Goal: Task Accomplishment & Management: Use online tool/utility

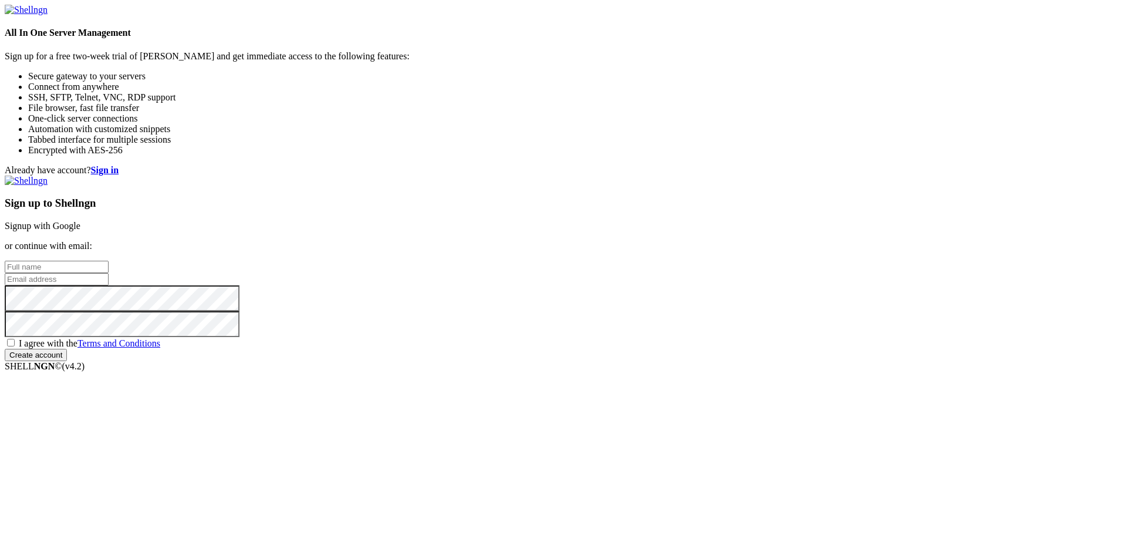
click at [80, 221] on link "Signup with Google" at bounding box center [43, 226] width 76 height 10
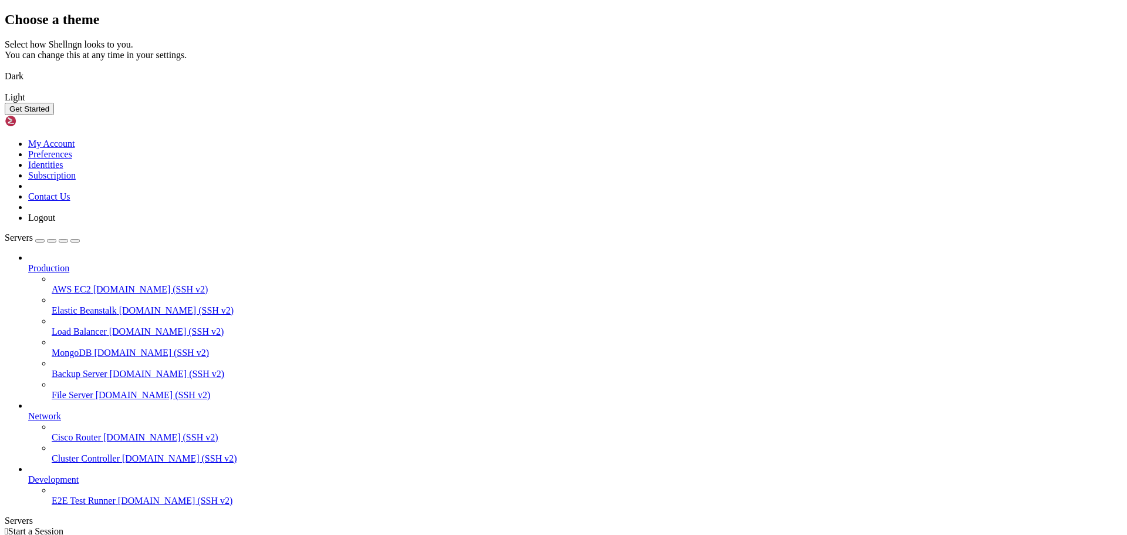
click at [5, 69] on img at bounding box center [5, 69] width 0 height 0
click at [54, 115] on button "Get Started" at bounding box center [29, 109] width 49 height 12
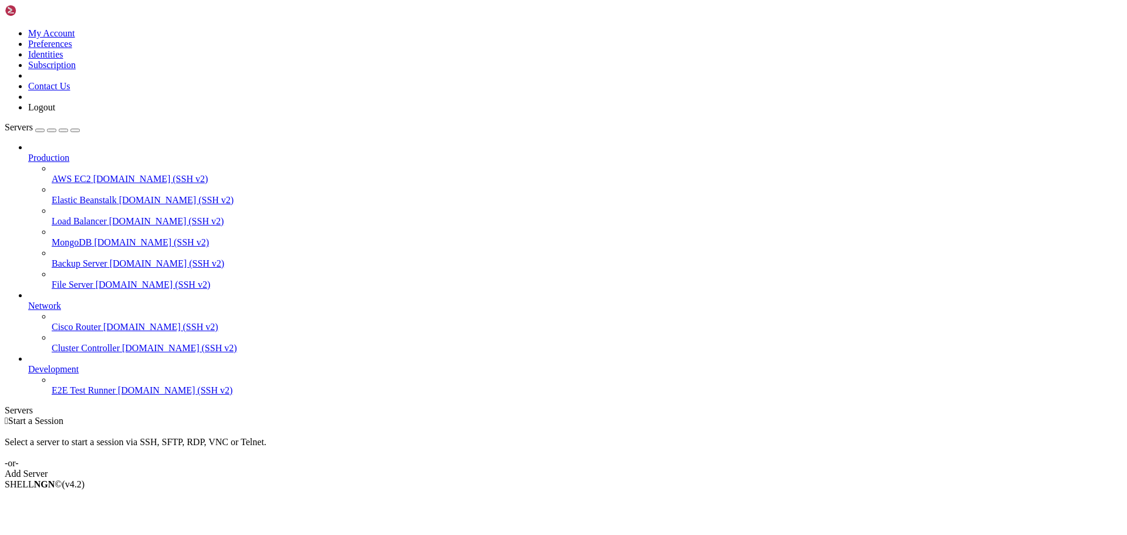
click at [658, 468] on link "Add Server" at bounding box center [563, 473] width 1117 height 11
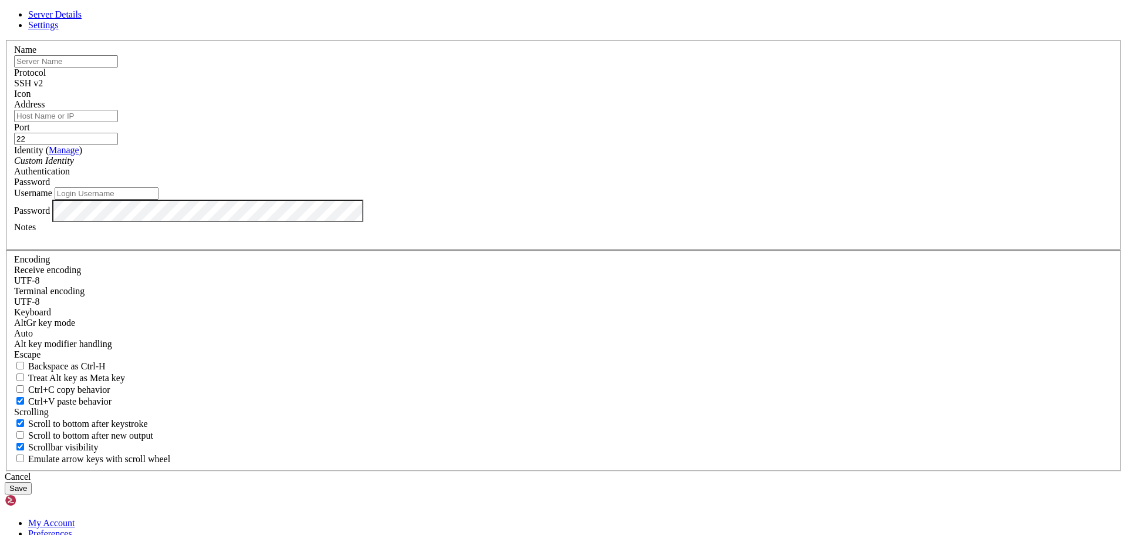
click at [5, 40] on icon at bounding box center [5, 40] width 0 height 0
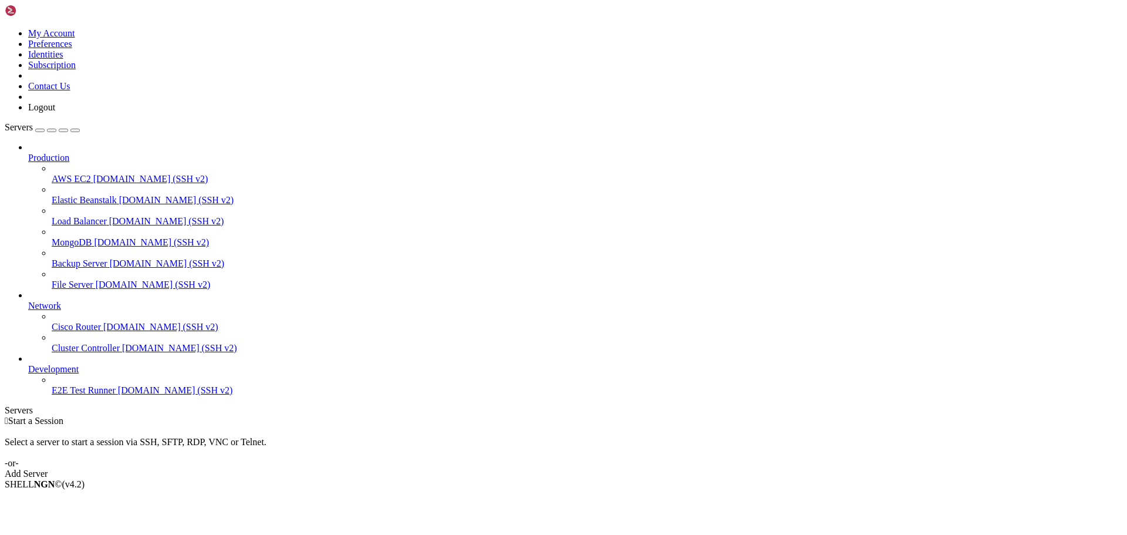
click at [640, 468] on div "Add Server" at bounding box center [563, 473] width 1117 height 11
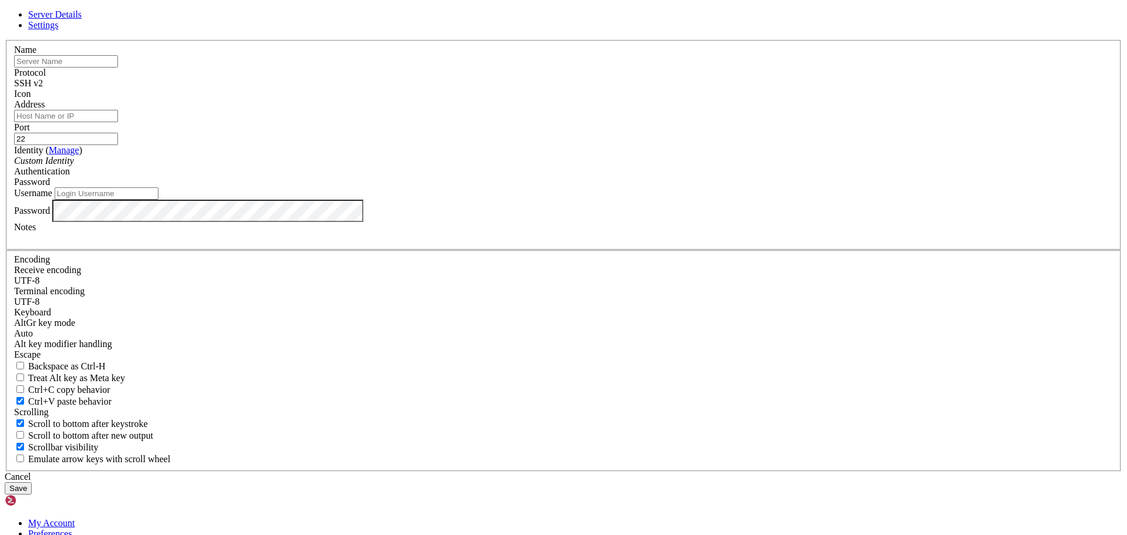
click at [118, 67] on input "text" at bounding box center [66, 61] width 104 height 12
type input "M"
type input "T"
drag, startPoint x: 552, startPoint y: 154, endPoint x: 388, endPoint y: 159, distance: 163.8
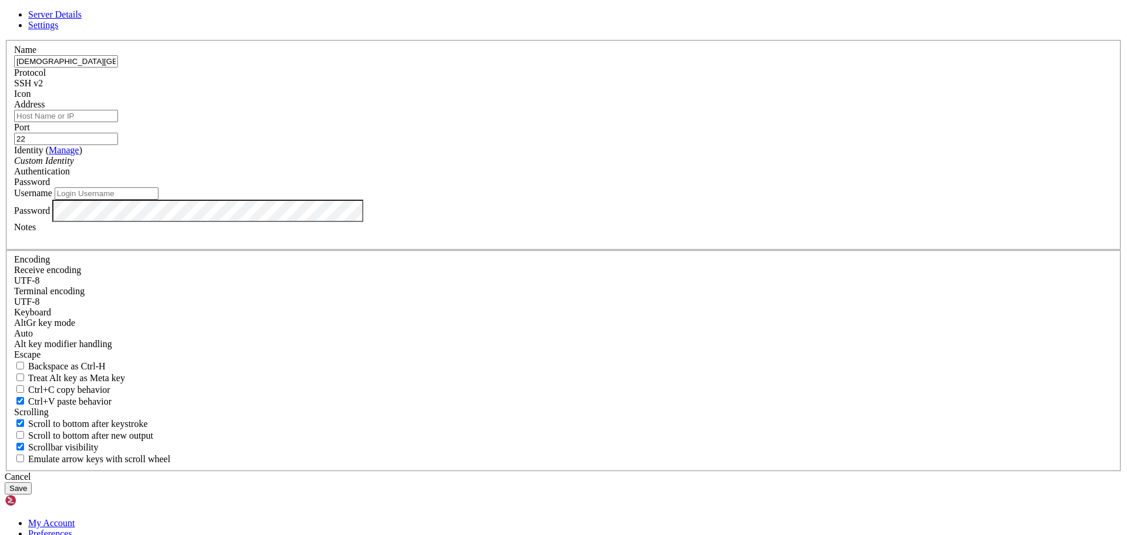
click at [388, 159] on div "Name [GEOGRAPHIC_DATA] Protocol SSH v2 Icon Address Port 22 ( Manage" at bounding box center [563, 255] width 1117 height 431
type input "[DEMOGRAPHIC_DATA][GEOGRAPHIC_DATA]"
click at [118, 122] on input "Address" at bounding box center [66, 116] width 104 height 12
paste input "[URL]"
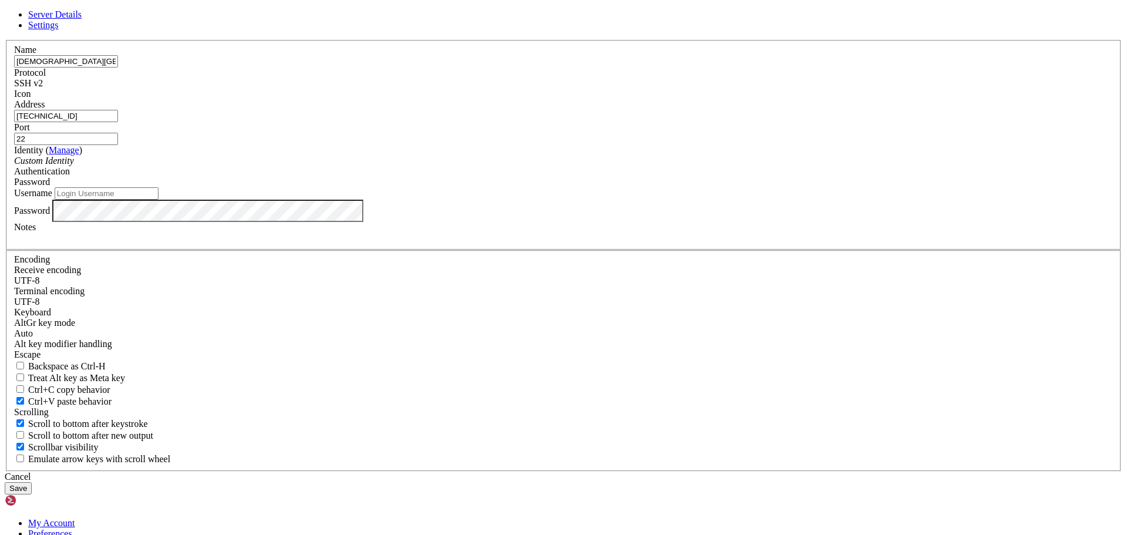
type input "[TECHNICAL_ID]"
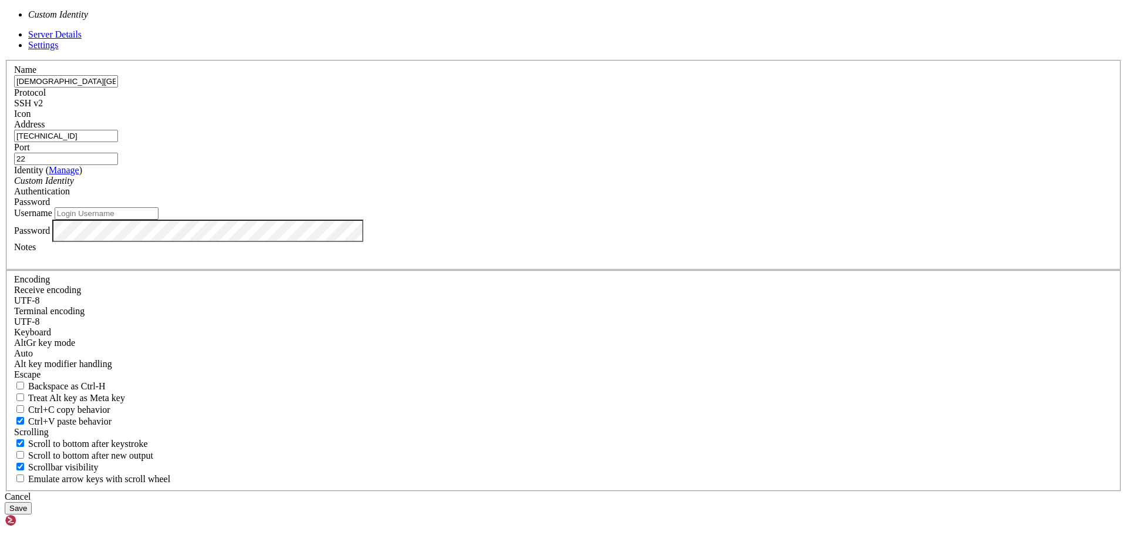
click at [478, 186] on div "Custom Identity" at bounding box center [563, 180] width 1099 height 11
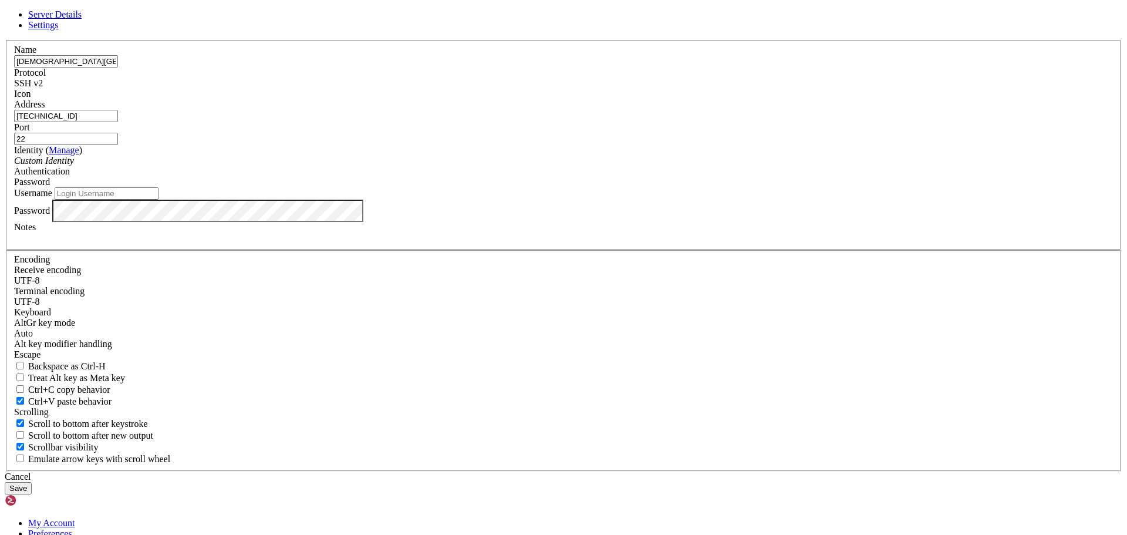
click at [158, 200] on input "Username" at bounding box center [107, 193] width 104 height 12
type input "root"
click at [32, 482] on button "Save" at bounding box center [18, 488] width 27 height 12
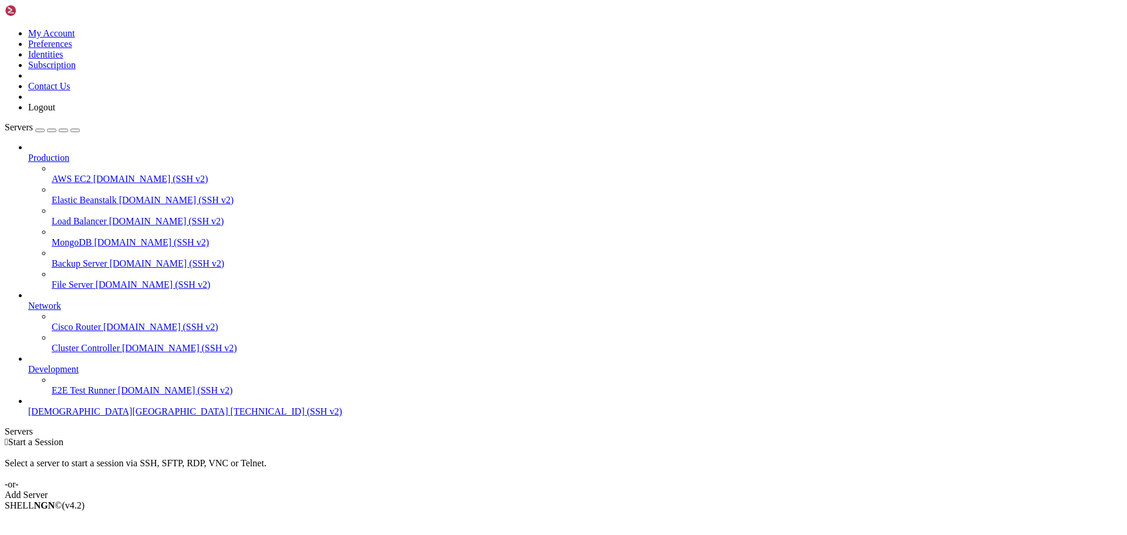
click at [64, 416] on span "[DEMOGRAPHIC_DATA][GEOGRAPHIC_DATA]" at bounding box center [128, 411] width 200 height 10
click at [231, 416] on span "[TECHNICAL_ID] (SSH v2)" at bounding box center [287, 411] width 112 height 10
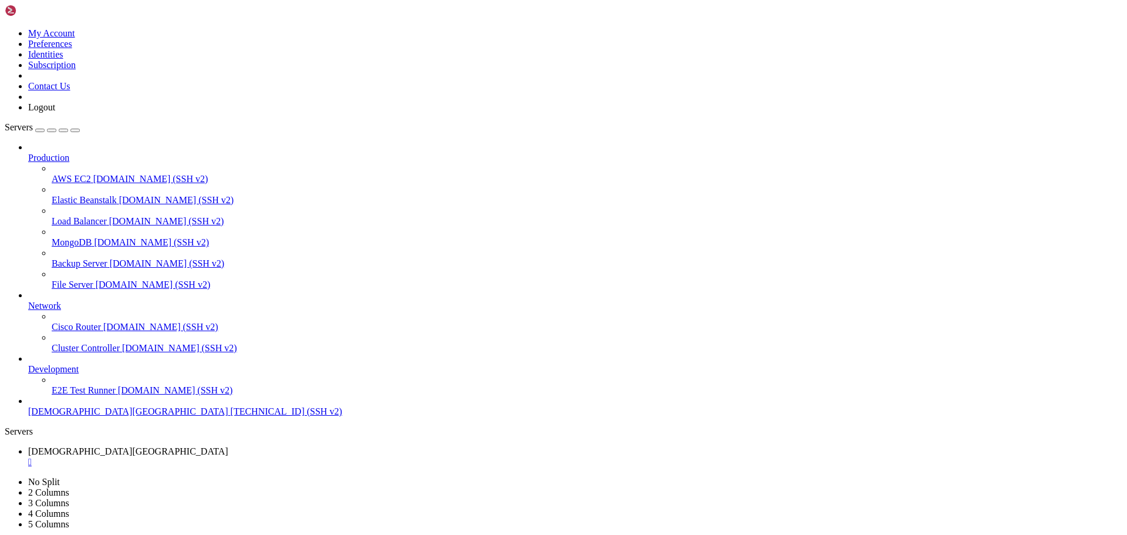
scroll to position [1, 0]
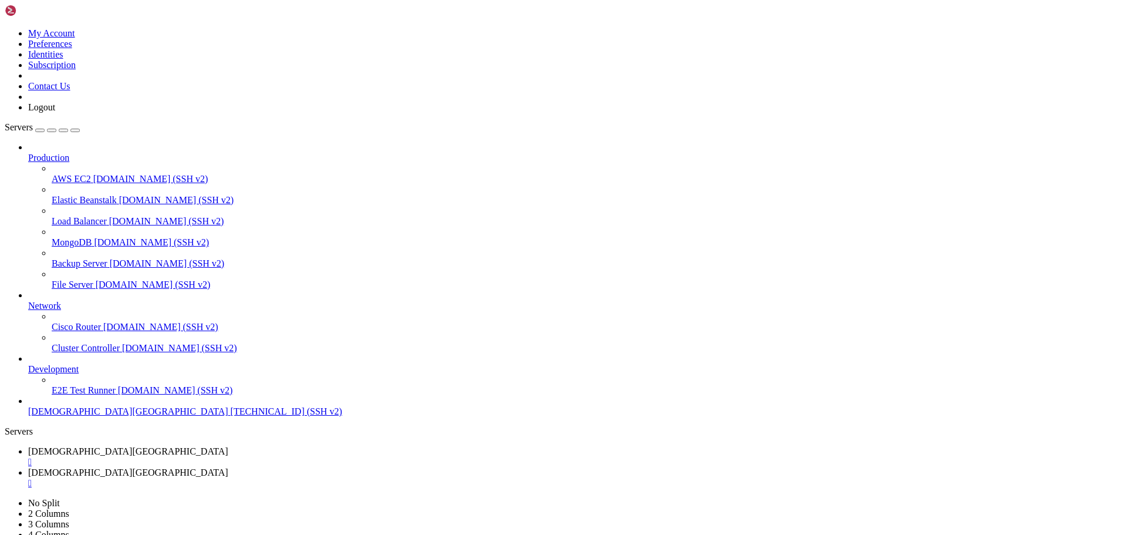
click at [313, 478] on div "" at bounding box center [575, 483] width 1094 height 11
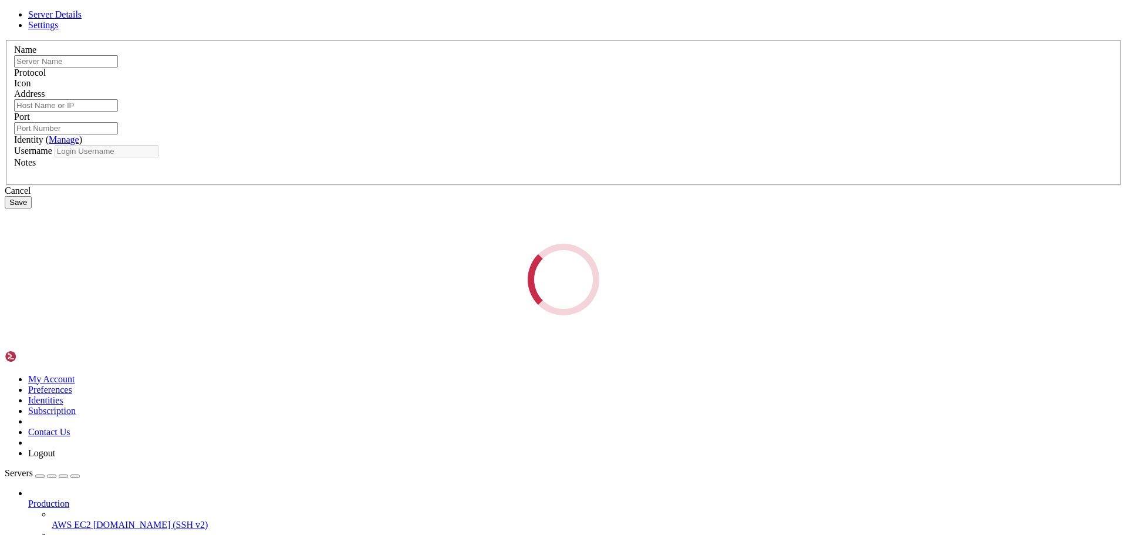
type input "[DEMOGRAPHIC_DATA][GEOGRAPHIC_DATA]"
type input "[TECHNICAL_ID]"
type input "22"
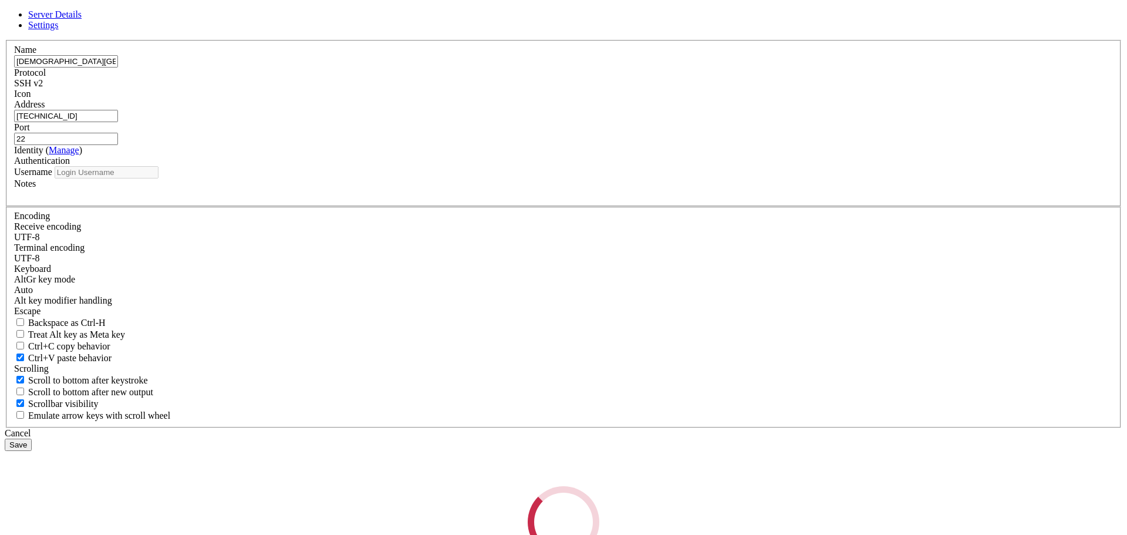
type input "root"
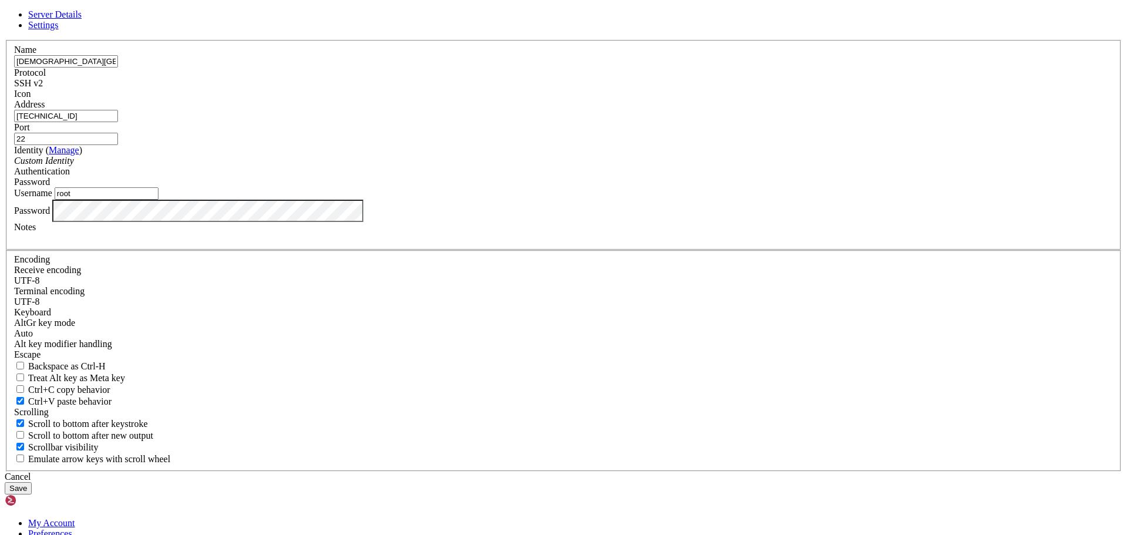
click at [335, 337] on div "Server Details Settings Name [GEOGRAPHIC_DATA] Protocol SSH v2 Icon" at bounding box center [563, 251] width 1117 height 485
click at [32, 482] on button "Save" at bounding box center [18, 488] width 27 height 12
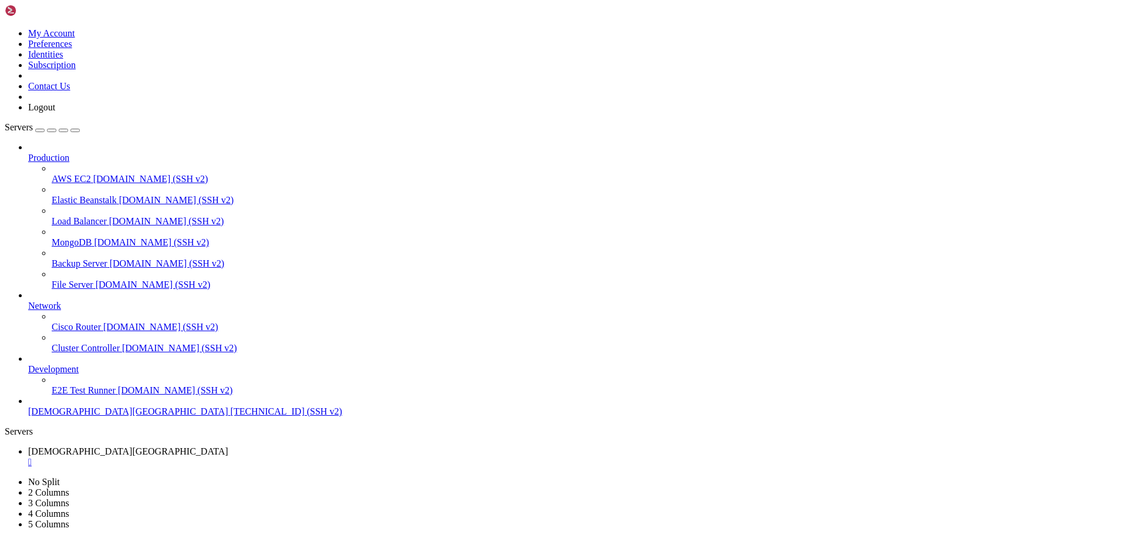
click at [224, 457] on div "" at bounding box center [575, 462] width 1094 height 11
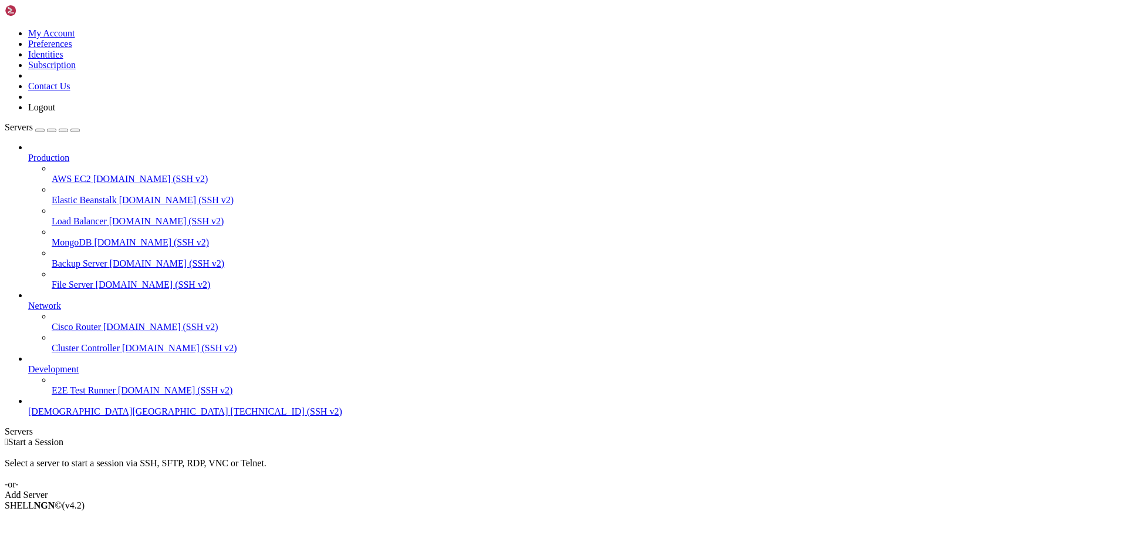
click at [83, 416] on span "[DEMOGRAPHIC_DATA][GEOGRAPHIC_DATA]" at bounding box center [128, 411] width 200 height 10
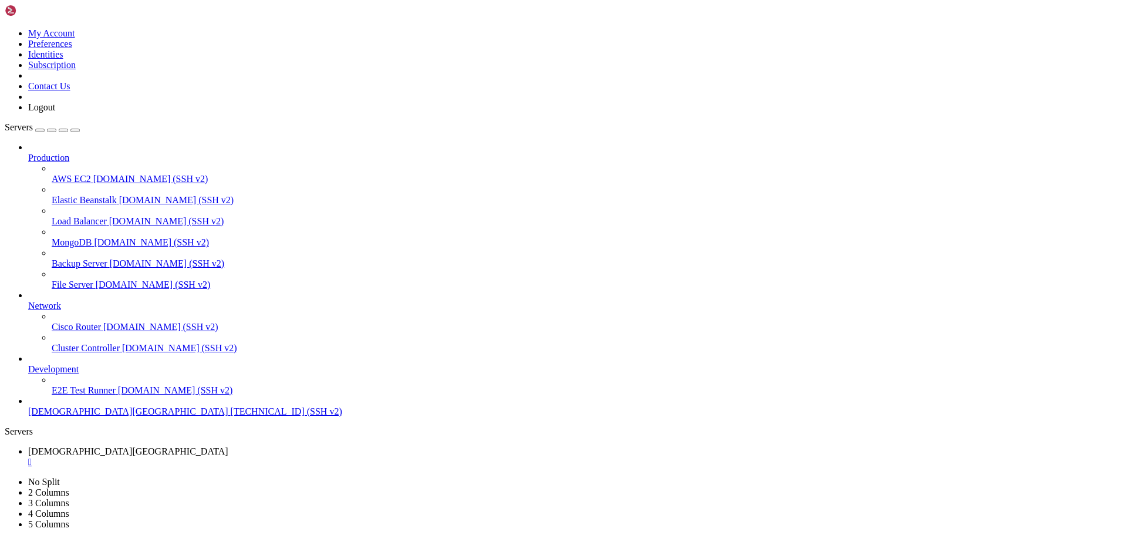
scroll to position [0, 0]
click at [314, 478] on div "" at bounding box center [575, 483] width 1094 height 11
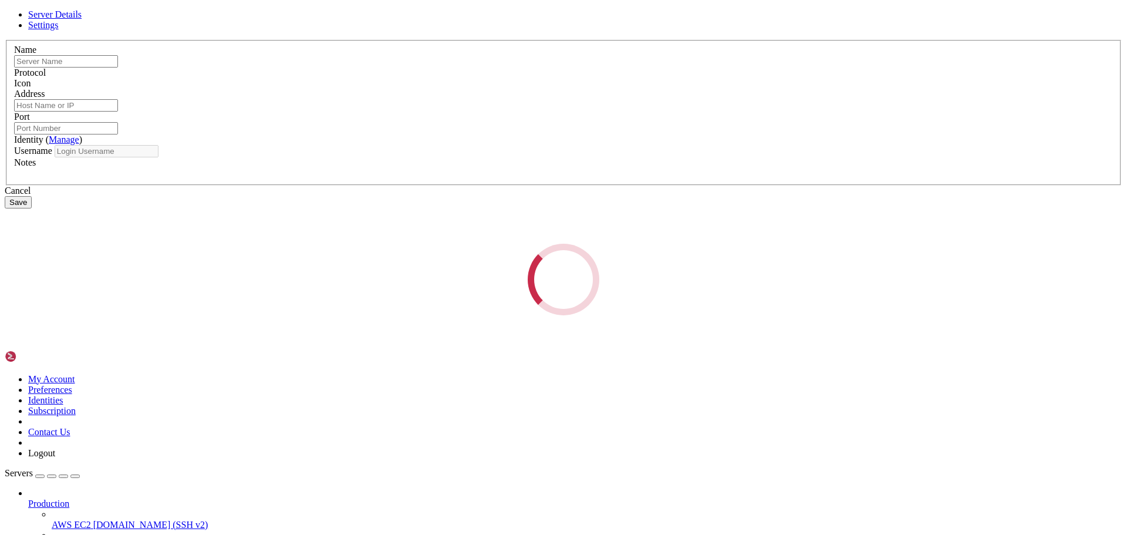
type input "[DEMOGRAPHIC_DATA][GEOGRAPHIC_DATA]"
type input "[TECHNICAL_ID]"
type input "22"
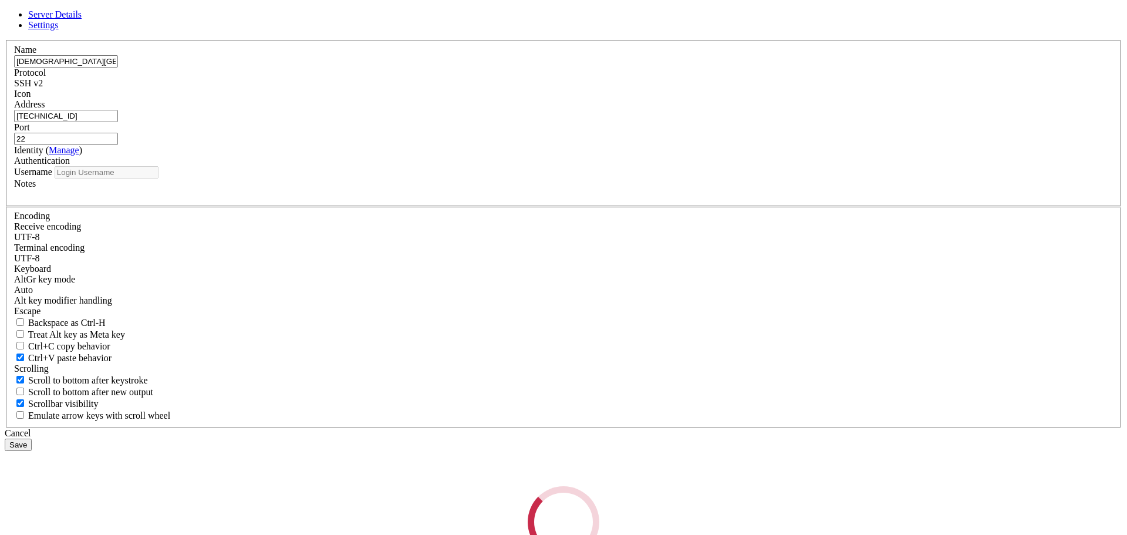
type input "root"
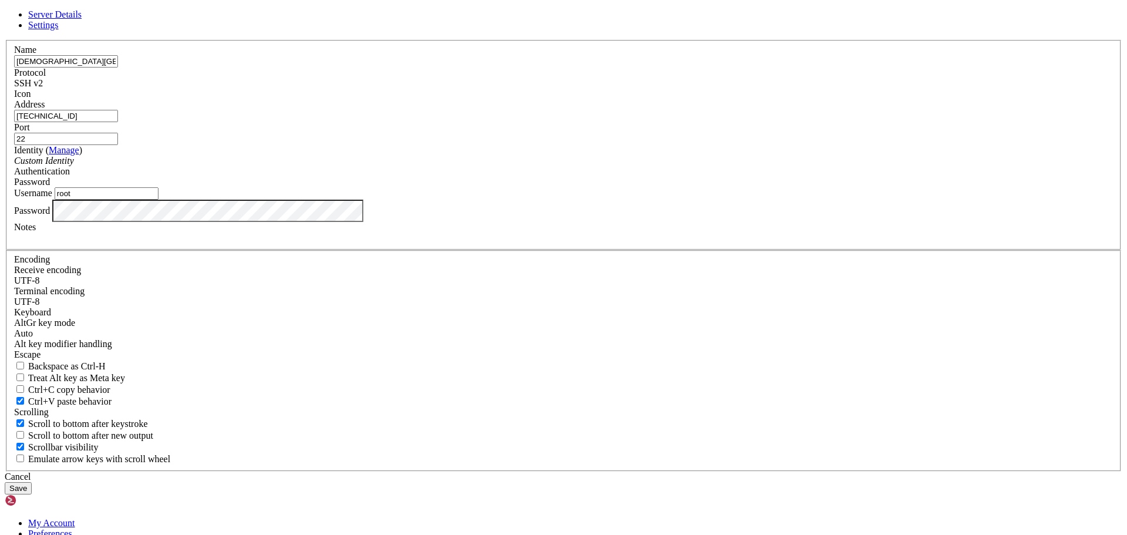
click at [118, 122] on input "[TECHNICAL_ID]" at bounding box center [66, 116] width 104 height 12
type input "[URL]"
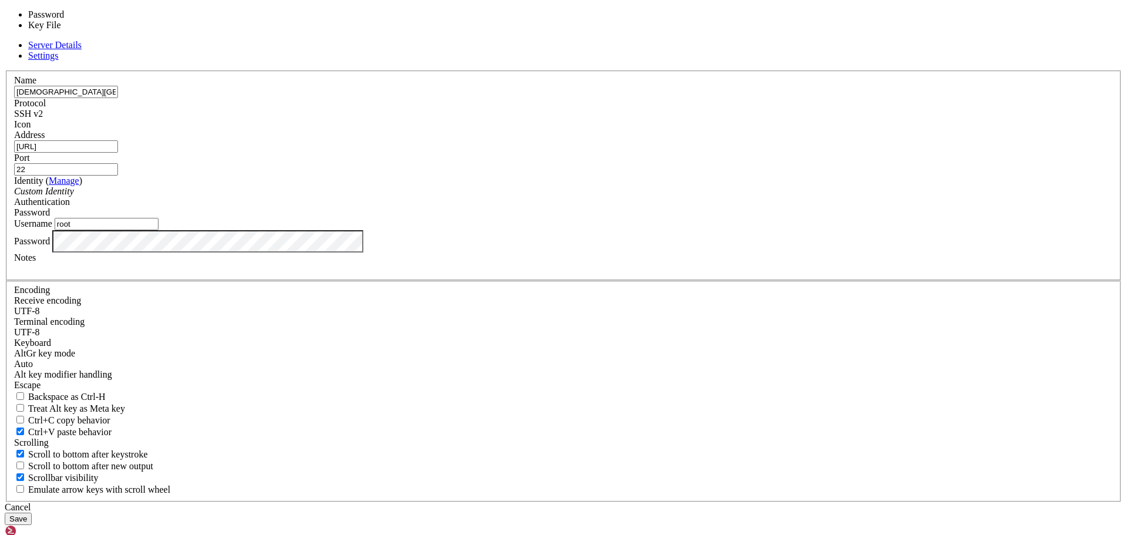
click at [667, 218] on div "Password" at bounding box center [563, 212] width 1099 height 11
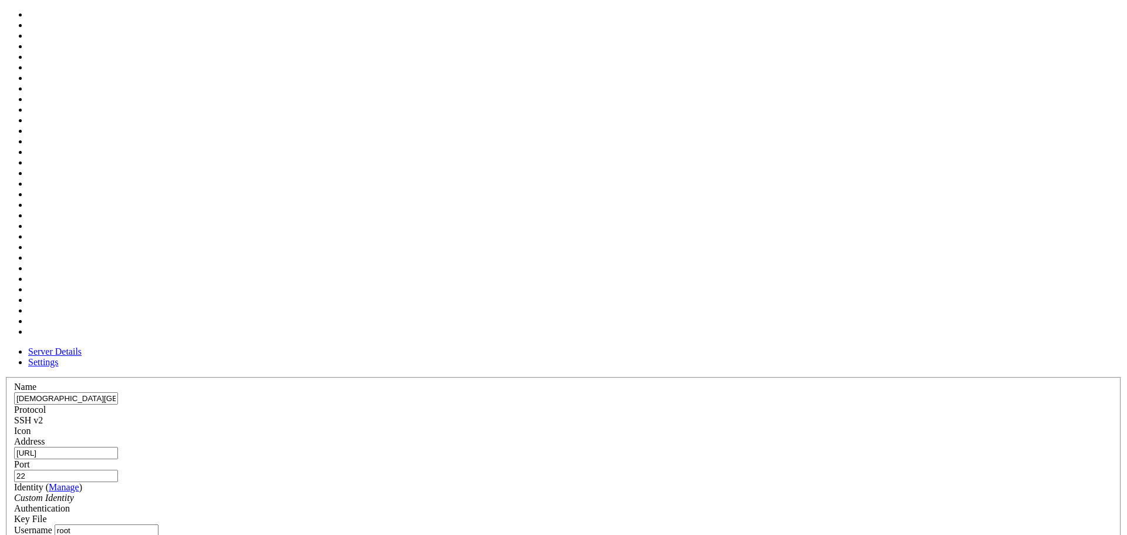
click at [712, 436] on div at bounding box center [563, 436] width 1099 height 0
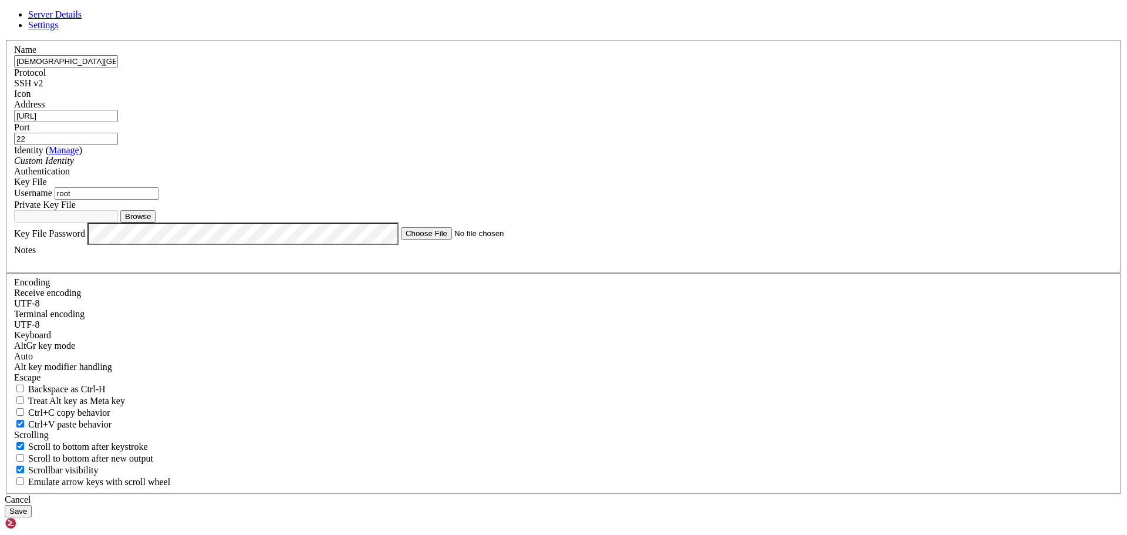
click at [712, 99] on div at bounding box center [563, 99] width 1099 height 0
click at [663, 89] on div "SSH v2" at bounding box center [563, 83] width 1099 height 11
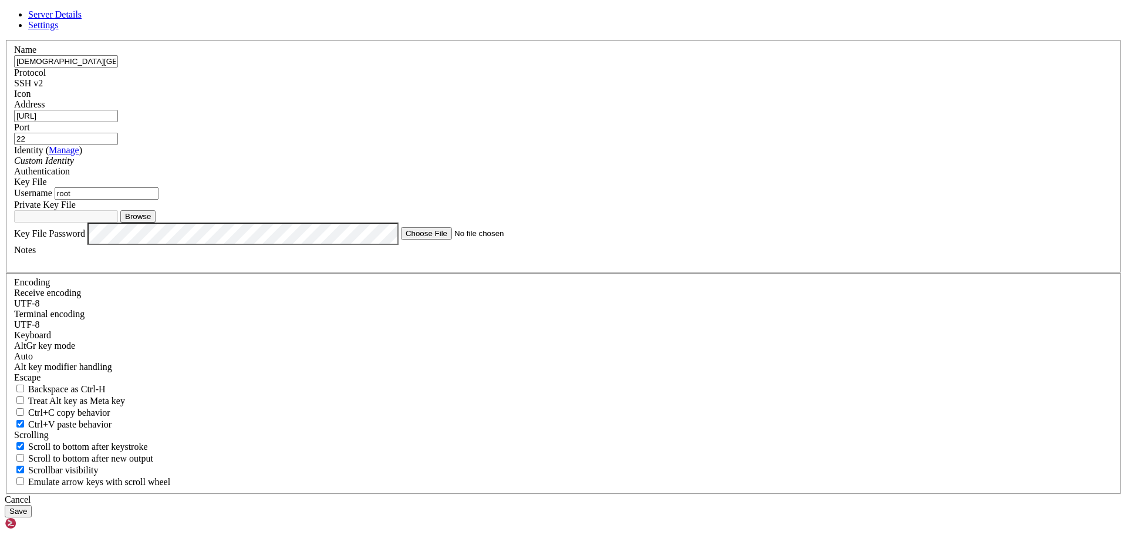
click at [32, 505] on button "Save" at bounding box center [18, 511] width 27 height 12
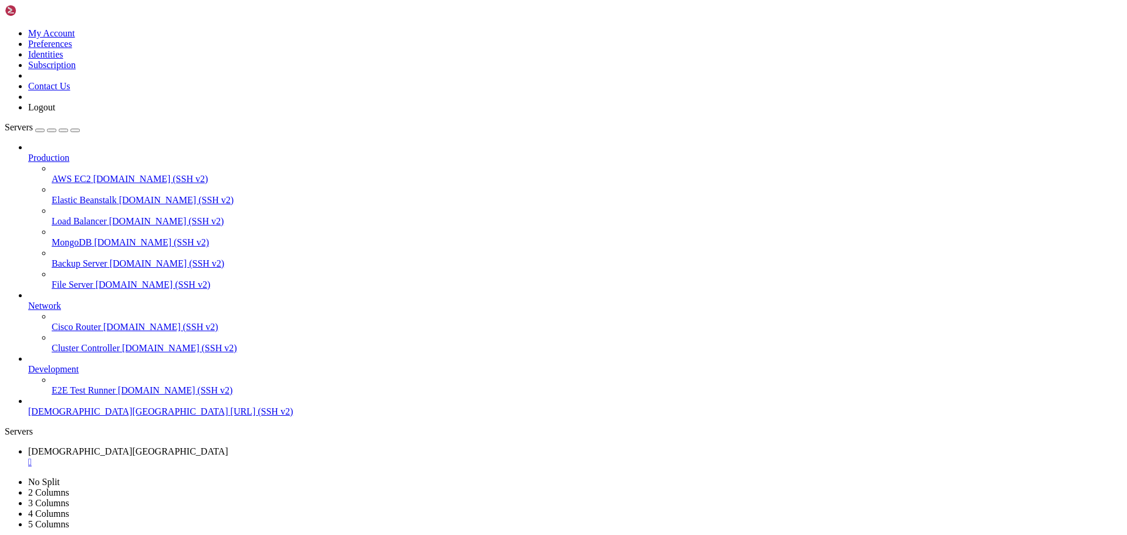
click at [50, 416] on span "[DEMOGRAPHIC_DATA][GEOGRAPHIC_DATA]" at bounding box center [128, 411] width 200 height 10
click at [52, 416] on span "[DEMOGRAPHIC_DATA][GEOGRAPHIC_DATA]" at bounding box center [128, 411] width 200 height 10
click at [316, 478] on div "" at bounding box center [575, 483] width 1094 height 11
click at [228, 457] on div "" at bounding box center [575, 462] width 1094 height 11
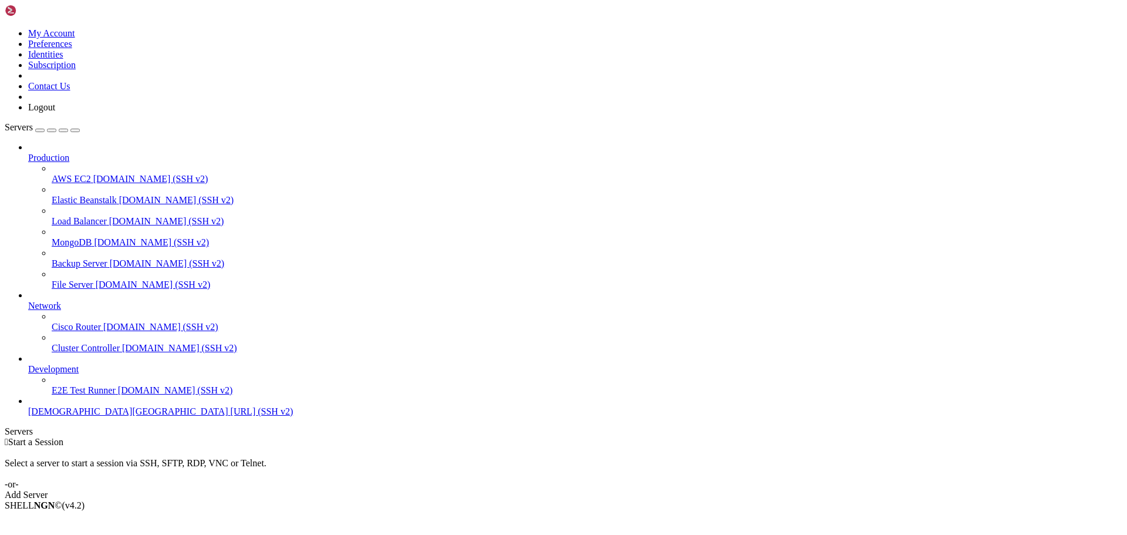
click at [5, 28] on link at bounding box center [5, 28] width 0 height 0
click at [63, 59] on link "Identities" at bounding box center [45, 54] width 35 height 10
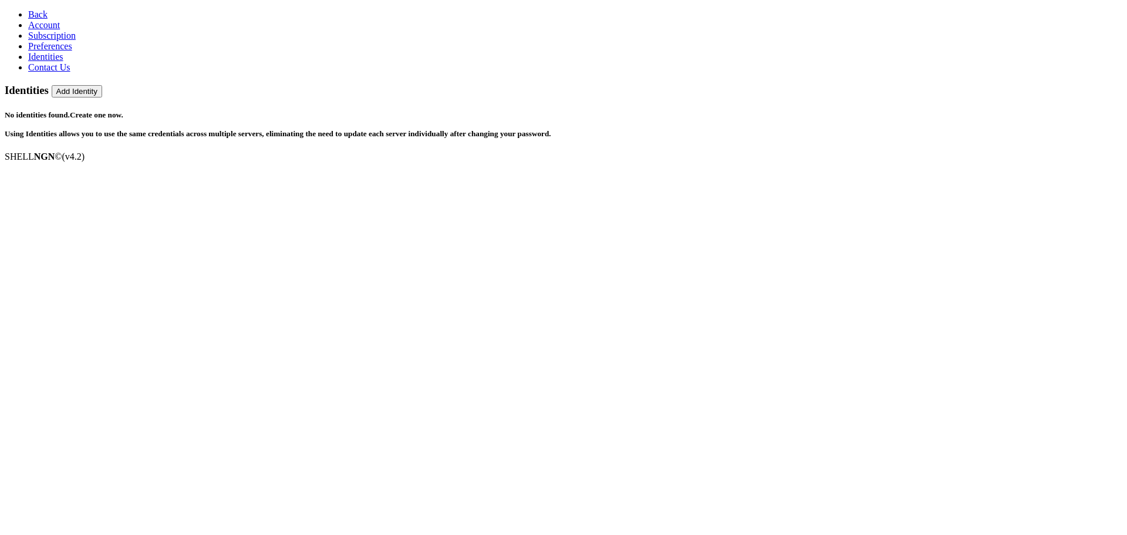
click at [123, 110] on link "Create one now." at bounding box center [96, 114] width 53 height 9
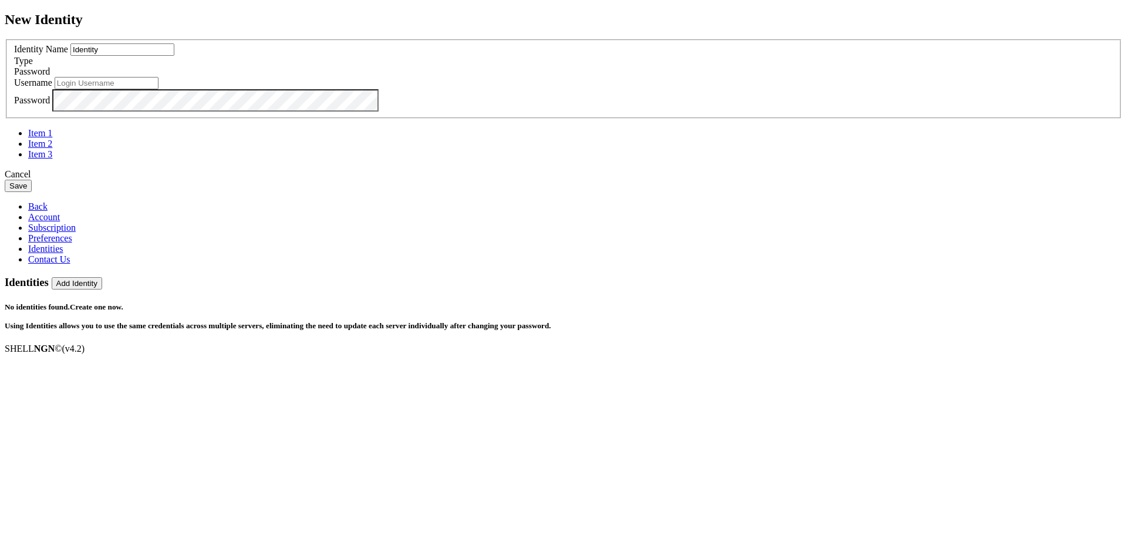
click at [611, 180] on div "Cancel" at bounding box center [563, 174] width 1117 height 11
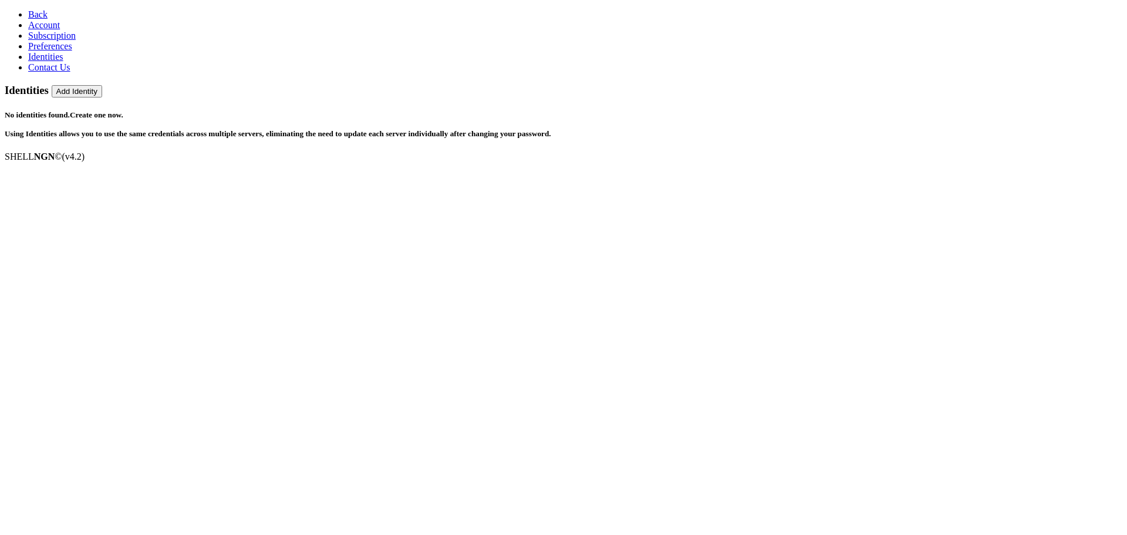
click at [36, 12] on span "Back" at bounding box center [37, 14] width 19 height 10
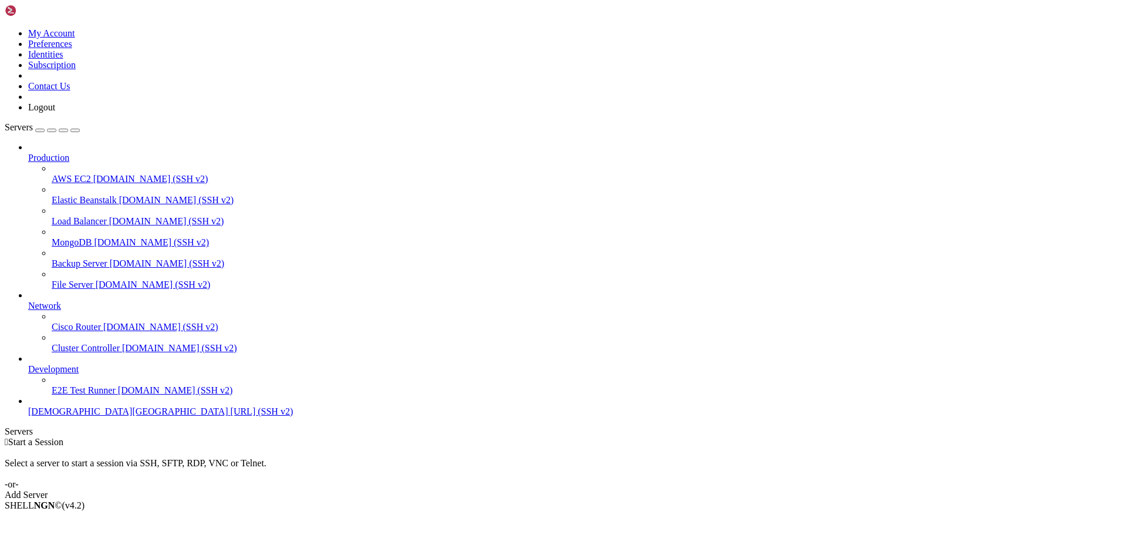
click at [45, 129] on button "button" at bounding box center [39, 131] width 9 height 4
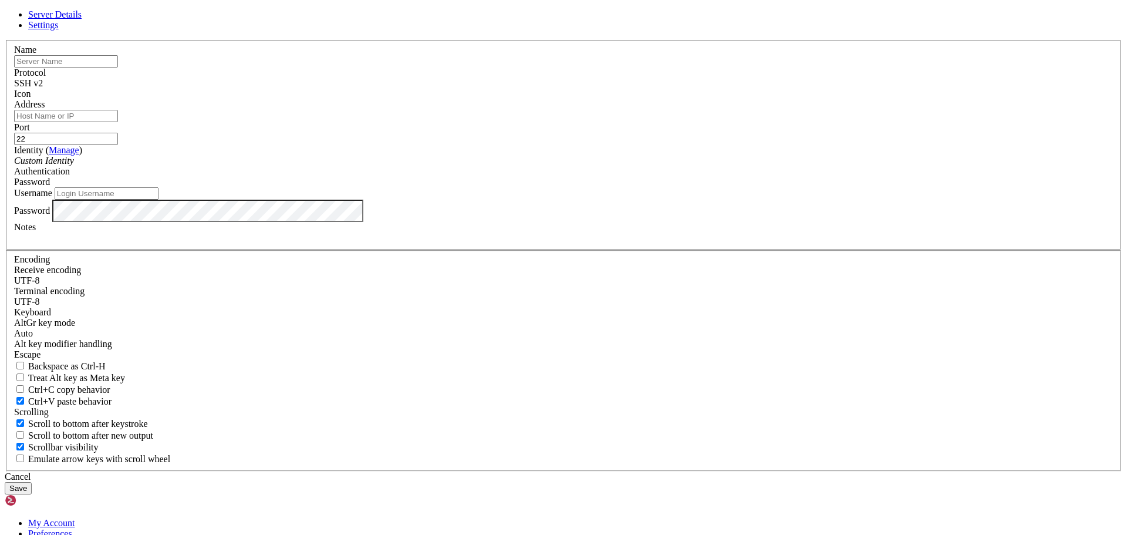
click at [59, 30] on span "Settings" at bounding box center [43, 25] width 31 height 10
click at [82, 19] on link "Server Details" at bounding box center [54, 14] width 53 height 10
click at [5, 40] on icon at bounding box center [5, 40] width 0 height 0
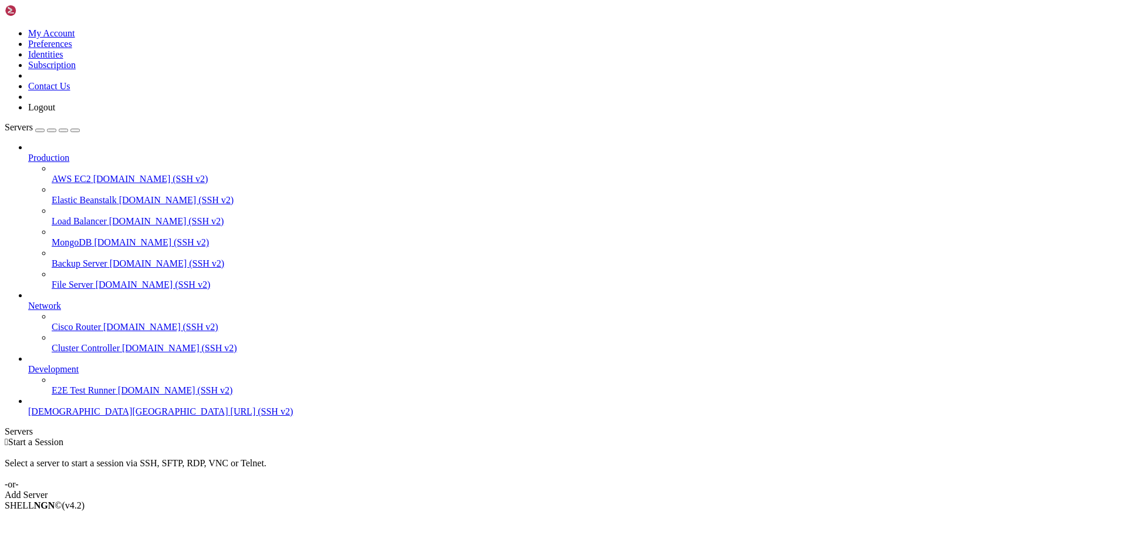
click at [634, 489] on link "Add Server" at bounding box center [563, 494] width 1117 height 11
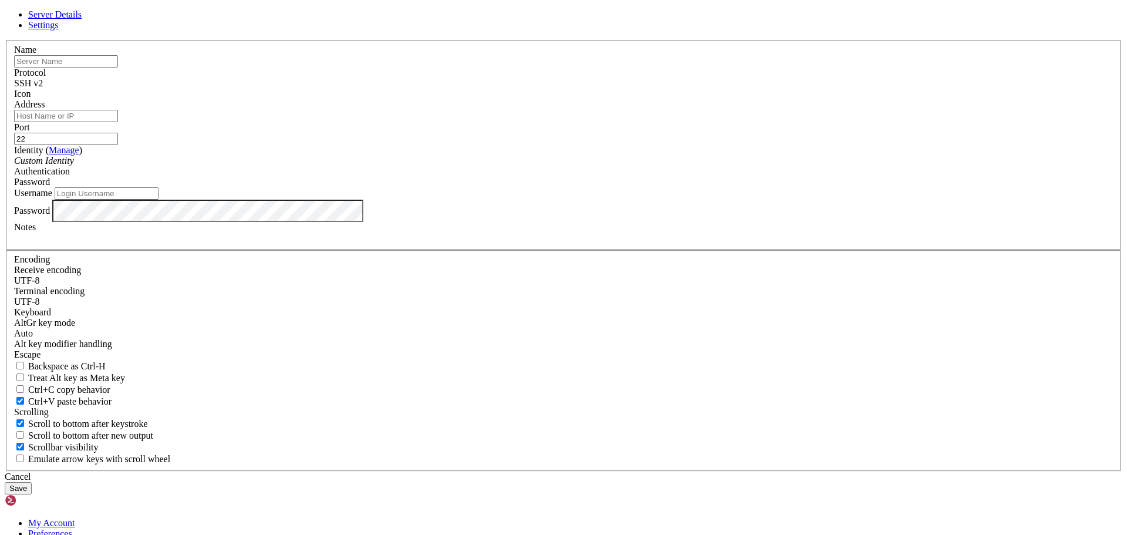
click at [118, 67] on input "text" at bounding box center [66, 61] width 104 height 12
paste input "Elysium"
type input "Elysium"
click at [118, 122] on input "Address" at bounding box center [66, 116] width 104 height 12
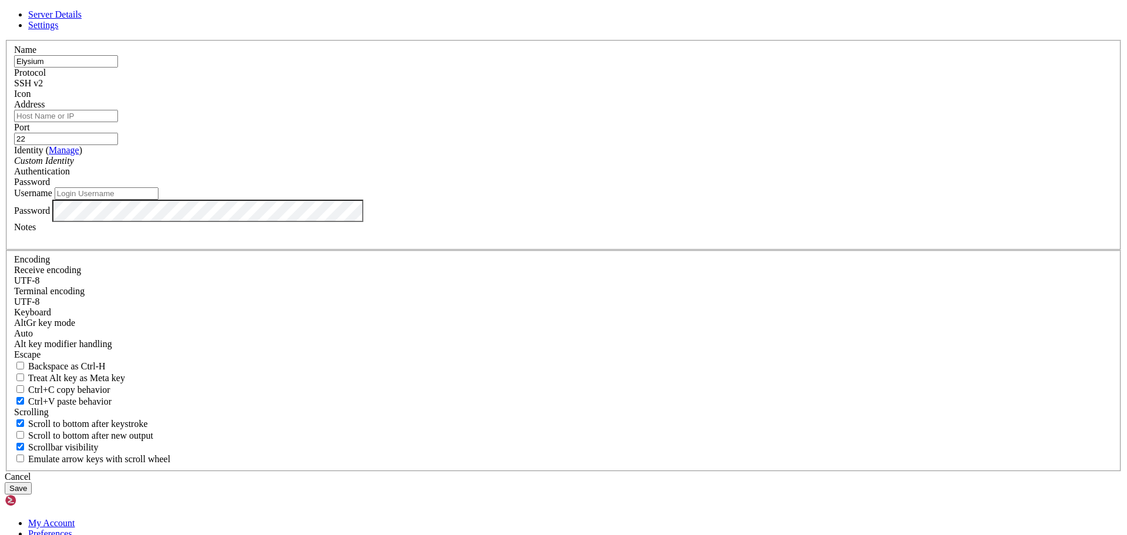
paste input "[URL]"
click at [118, 122] on input "[URL]" at bounding box center [66, 116] width 104 height 12
type input "[URL]"
click at [698, 187] on div "Password" at bounding box center [563, 182] width 1099 height 11
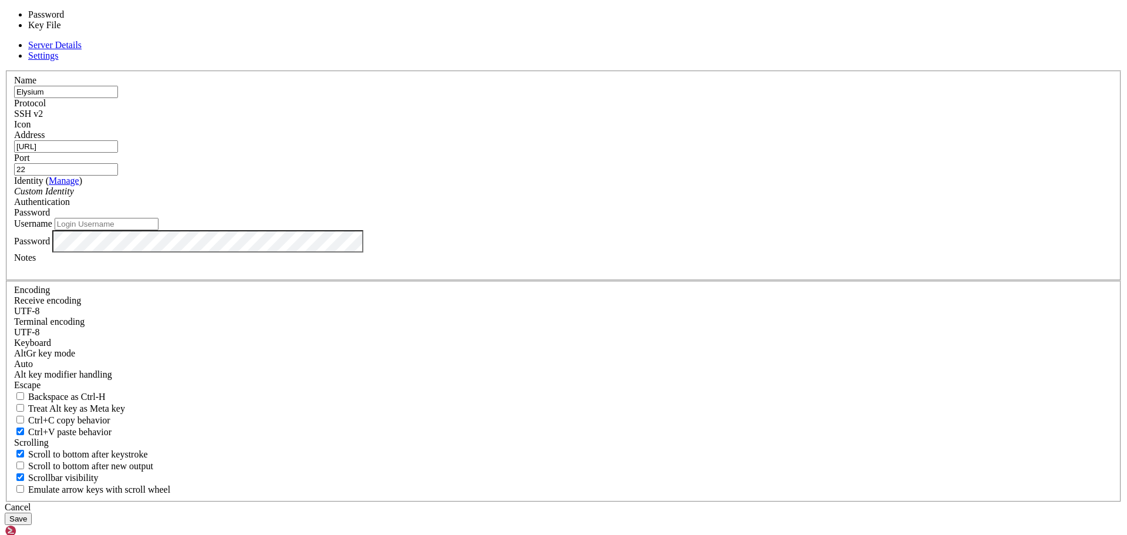
click at [158, 230] on input "Username" at bounding box center [107, 224] width 104 height 12
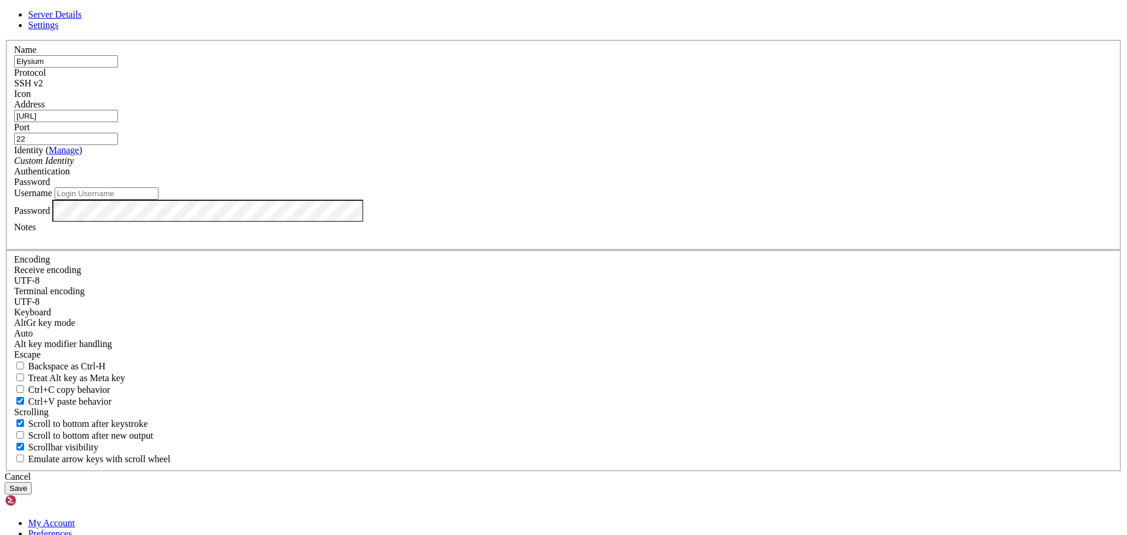
click at [158, 200] on input "Username" at bounding box center [107, 193] width 104 height 12
type input "root"
click at [158, 200] on input "root" at bounding box center [107, 193] width 104 height 12
click at [465, 243] on div at bounding box center [563, 237] width 1099 height 11
click at [653, 89] on div "SSH v2" at bounding box center [563, 83] width 1099 height 11
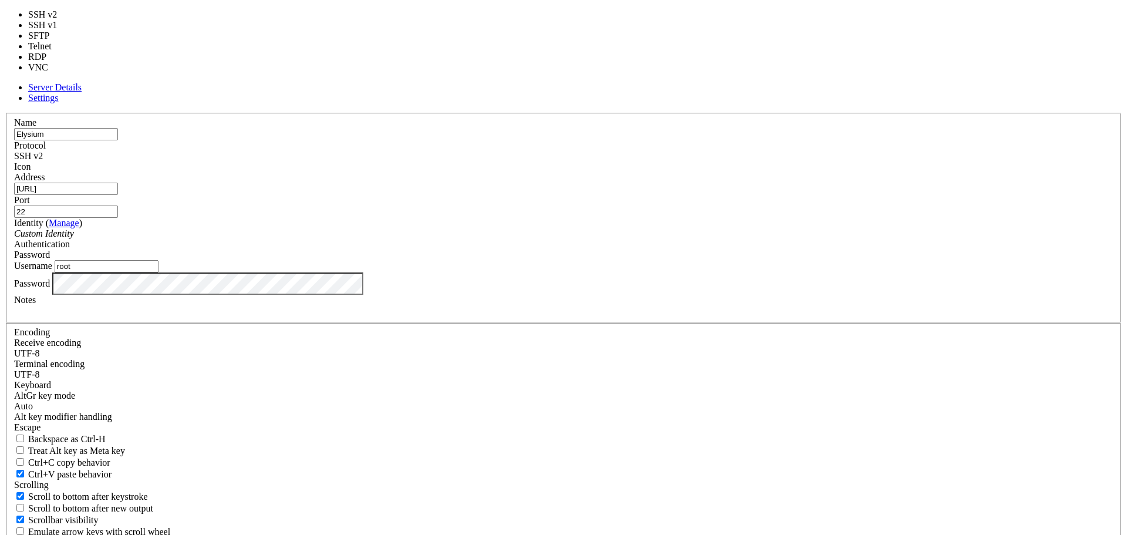
click at [654, 157] on div "SSH v2" at bounding box center [563, 156] width 1099 height 11
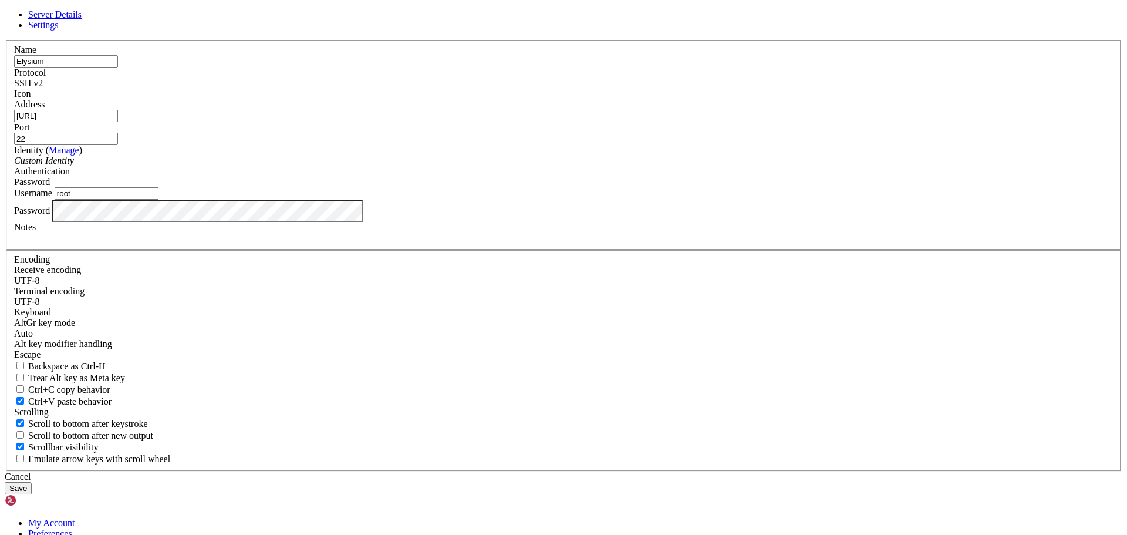
click at [32, 482] on button "Save" at bounding box center [18, 488] width 27 height 12
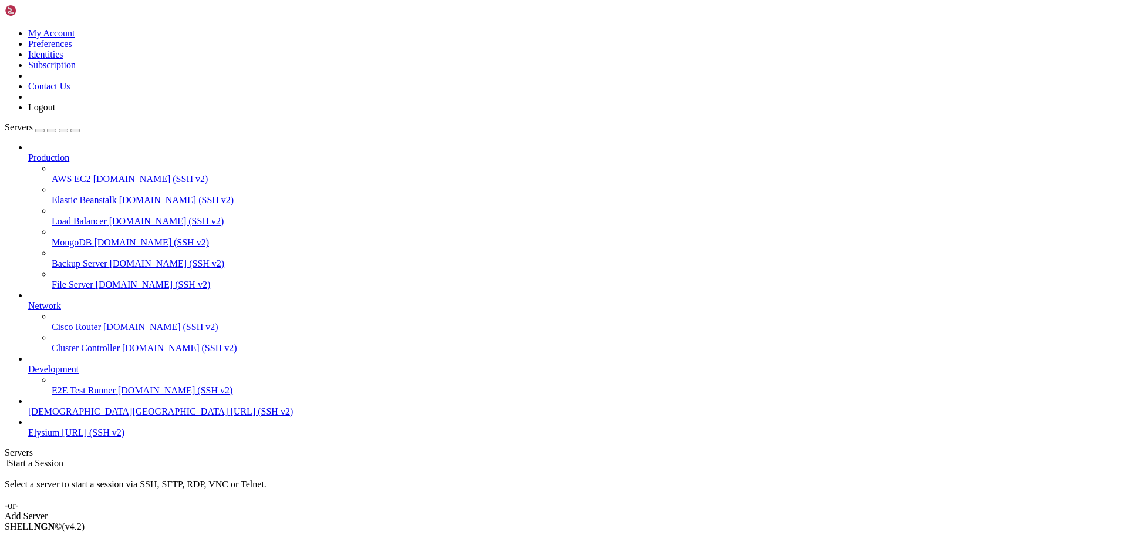
click at [59, 437] on span "Elysium" at bounding box center [43, 432] width 31 height 10
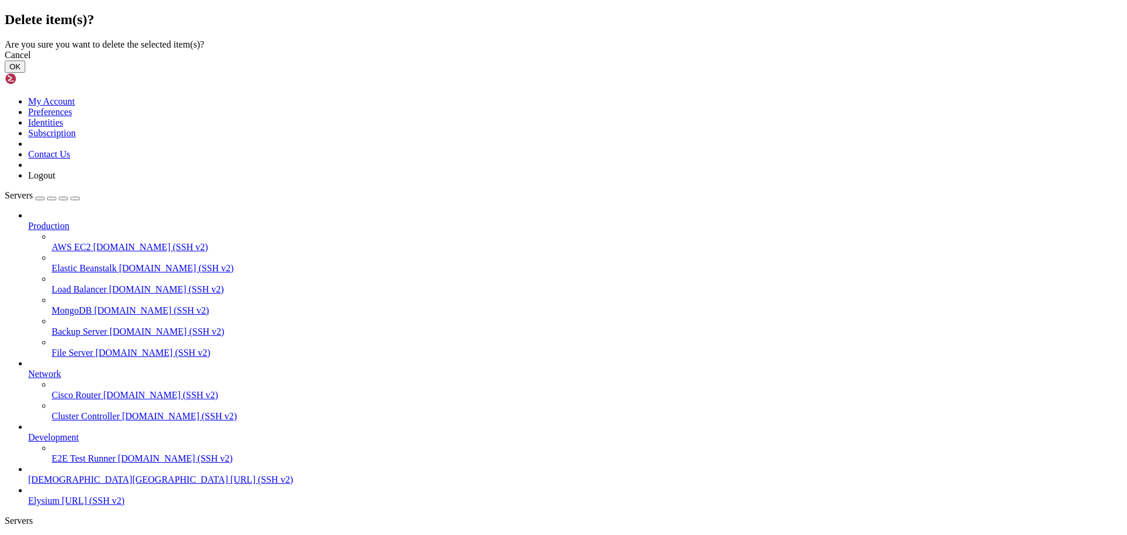
click at [25, 73] on button "OK" at bounding box center [15, 66] width 21 height 12
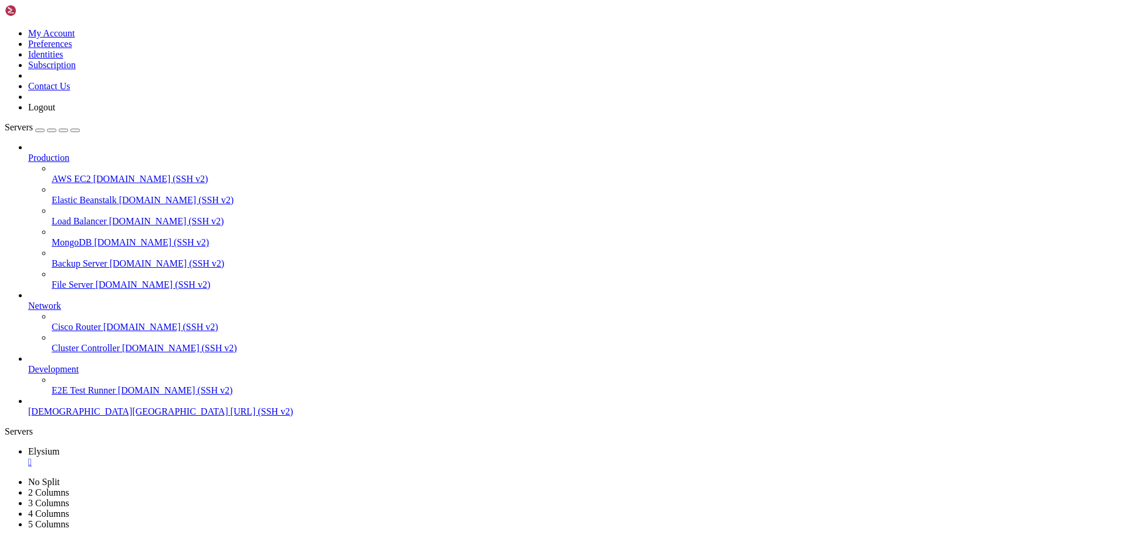
click at [57, 417] on link "[DEMOGRAPHIC_DATA][GEOGRAPHIC_DATA] [URL] (SSH v2)" at bounding box center [575, 411] width 1094 height 11
click at [231, 416] on span "[URL] (SSH v2)" at bounding box center [262, 411] width 63 height 10
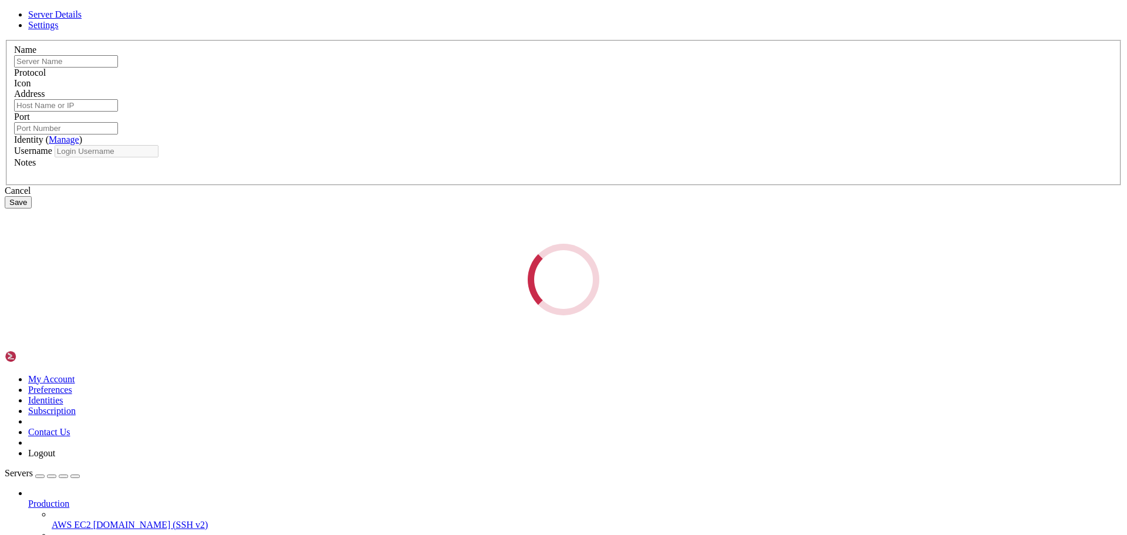
type input "[DEMOGRAPHIC_DATA][GEOGRAPHIC_DATA]"
type input "[URL]"
type input "22"
type input "root"
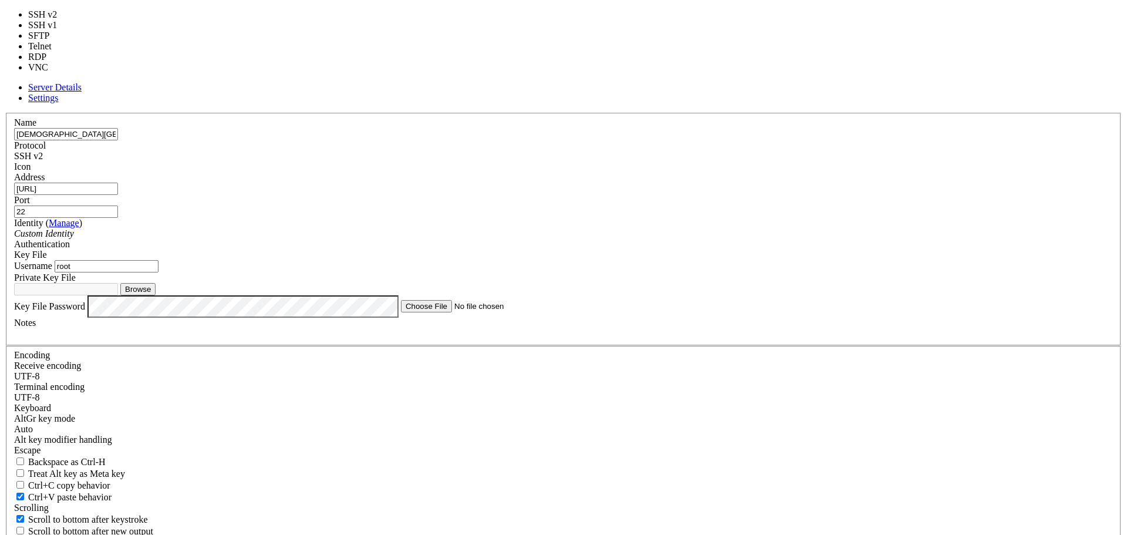
click at [660, 151] on div "SSH v2" at bounding box center [563, 156] width 1099 height 11
click at [118, 183] on input "[URL]" at bounding box center [66, 189] width 104 height 12
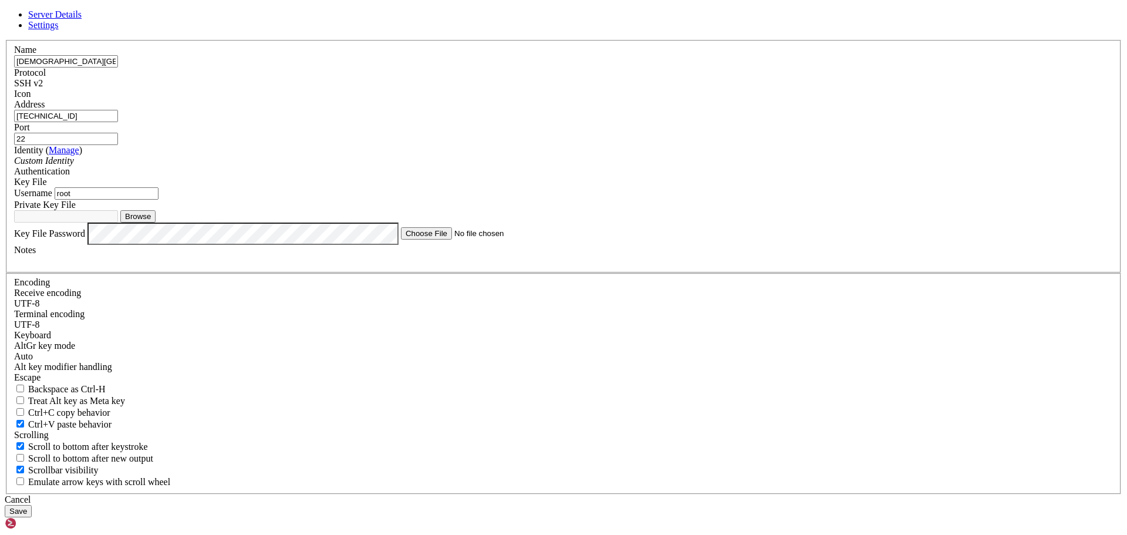
type input "[TECHNICAL_ID]"
click at [32, 505] on button "Save" at bounding box center [18, 511] width 27 height 12
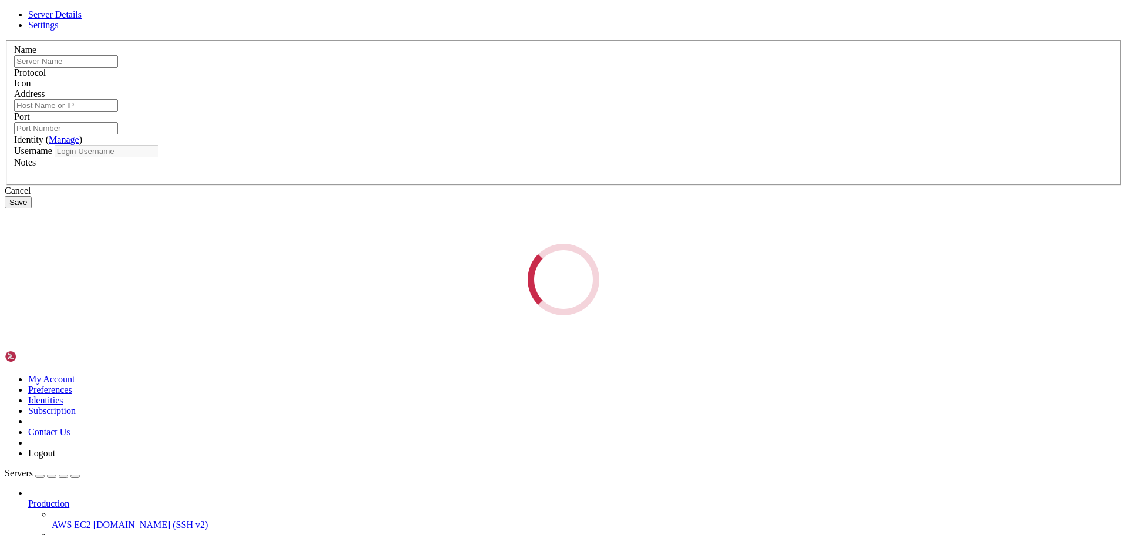
type input "[DEMOGRAPHIC_DATA][GEOGRAPHIC_DATA]"
type input "[TECHNICAL_ID]"
type input "22"
type input "root"
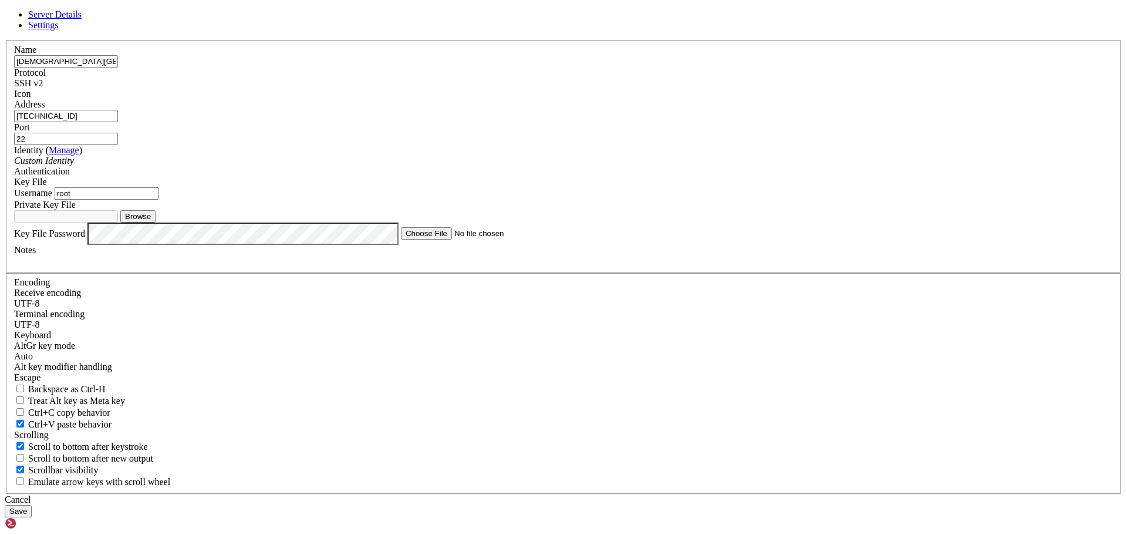
click at [675, 187] on div "Key File" at bounding box center [563, 182] width 1099 height 11
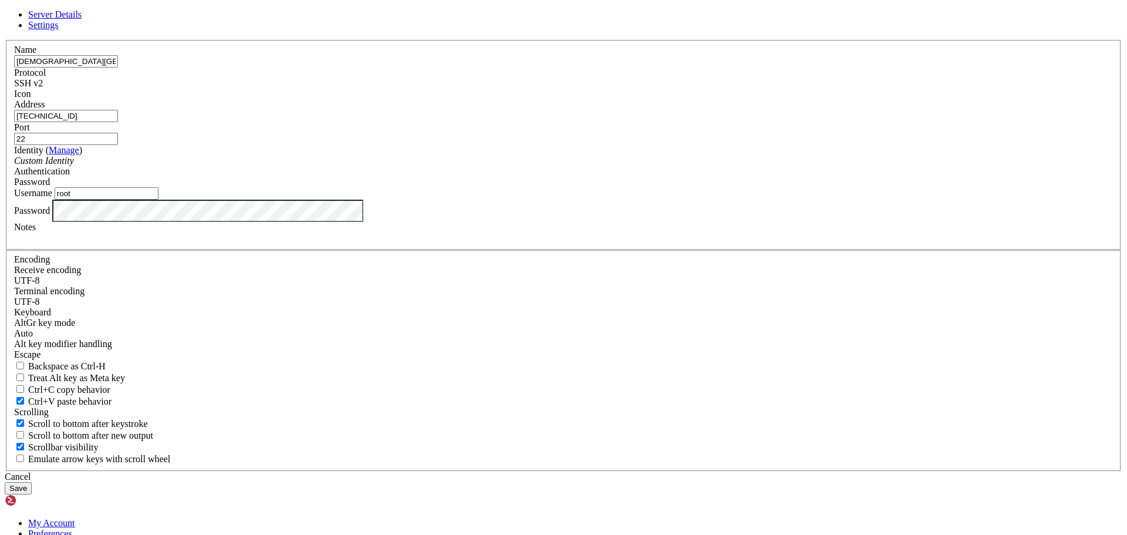
click at [32, 482] on button "Save" at bounding box center [18, 488] width 27 height 12
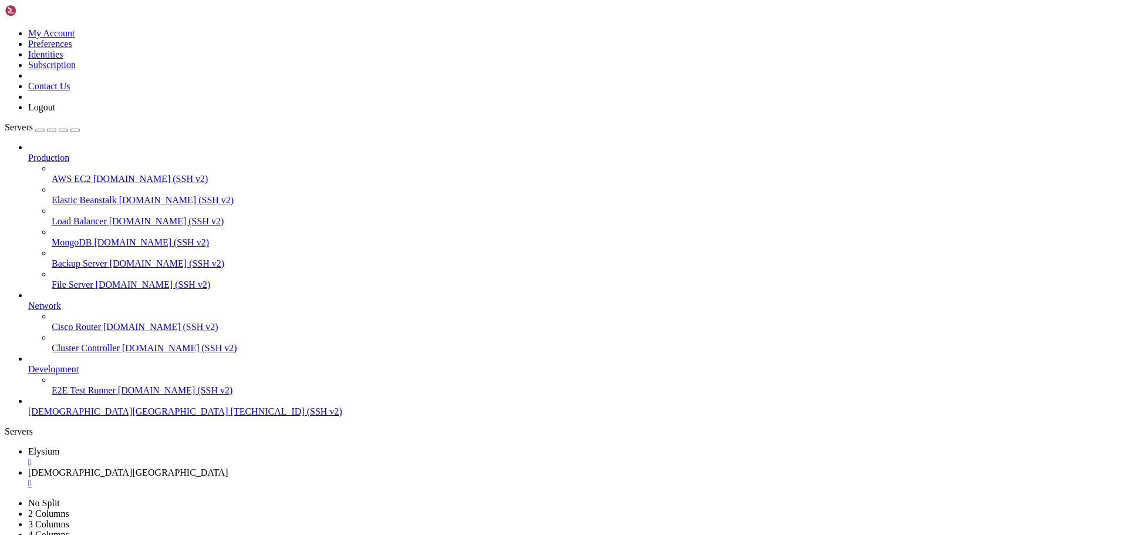
click at [295, 478] on div "" at bounding box center [575, 483] width 1094 height 11
click at [201, 457] on div "" at bounding box center [575, 462] width 1094 height 11
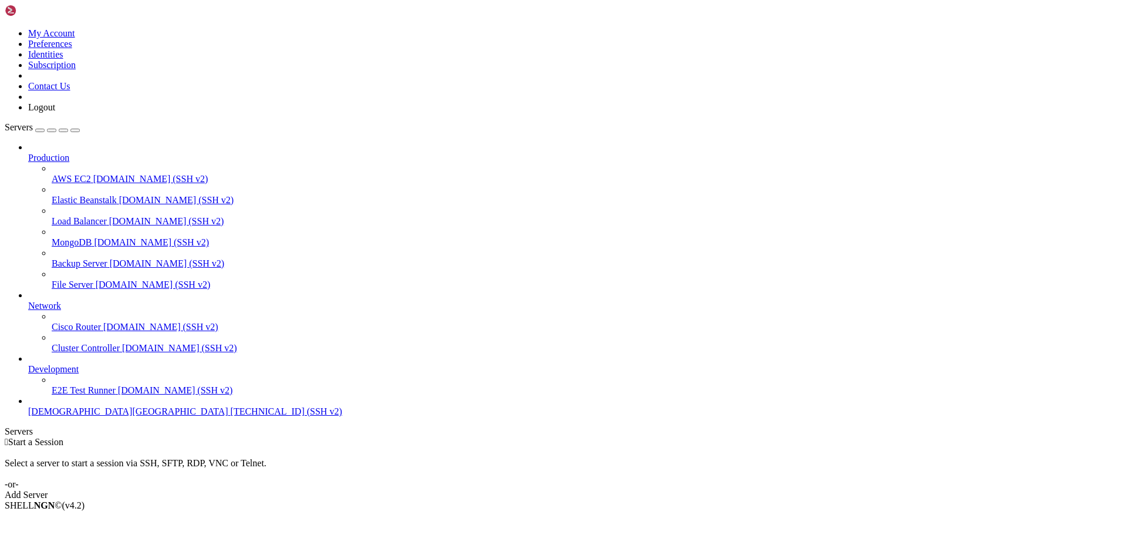
click at [71, 416] on span "[DEMOGRAPHIC_DATA][GEOGRAPHIC_DATA]" at bounding box center [128, 411] width 200 height 10
click at [652, 489] on link "Add Server" at bounding box center [563, 494] width 1117 height 11
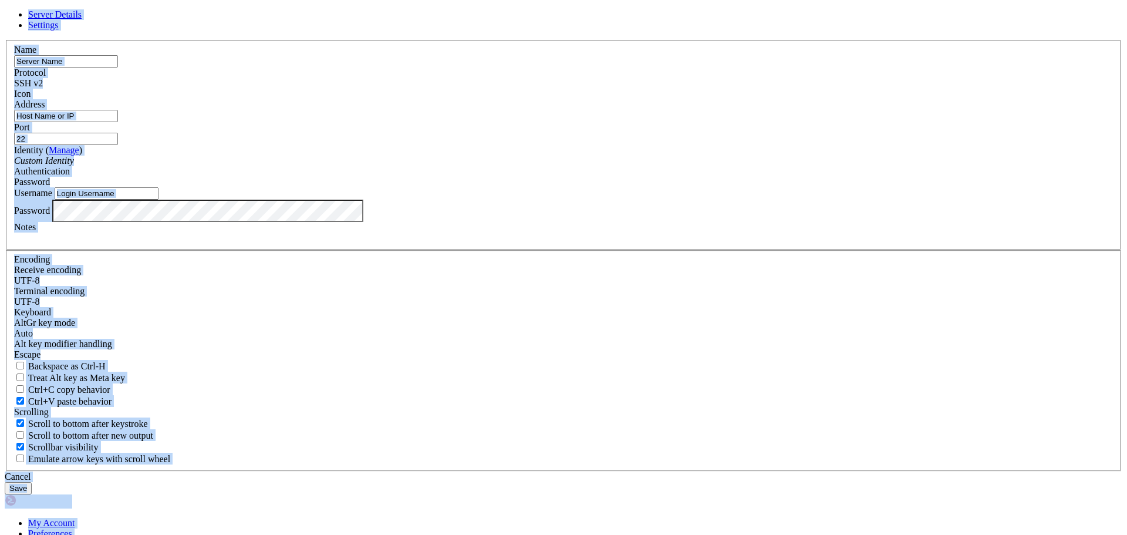
click at [639, 471] on div "Cancel" at bounding box center [563, 476] width 1117 height 11
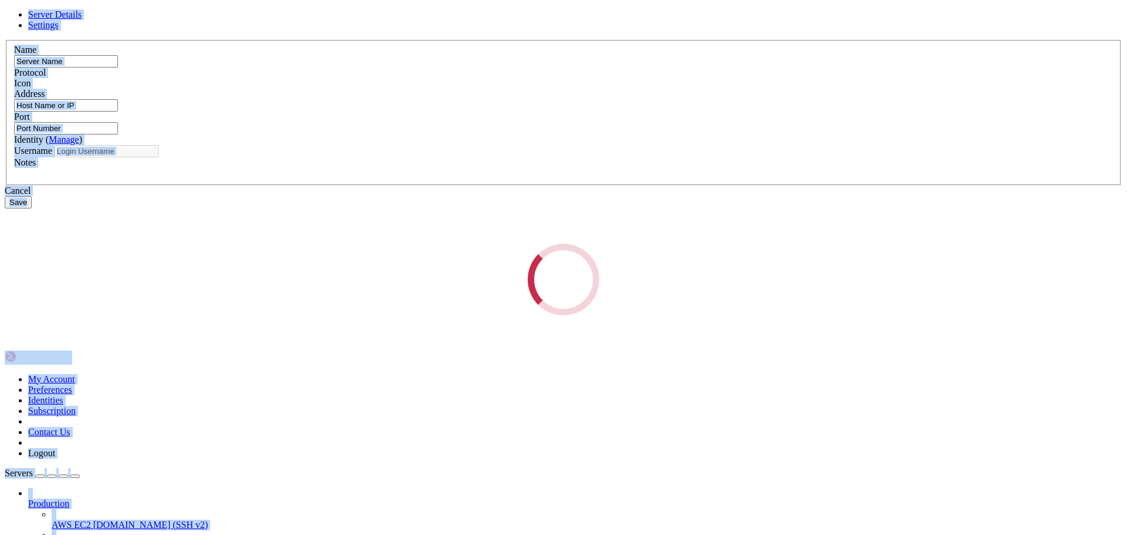
type input "[DEMOGRAPHIC_DATA][GEOGRAPHIC_DATA]"
type input "[TECHNICAL_ID]"
type input "22"
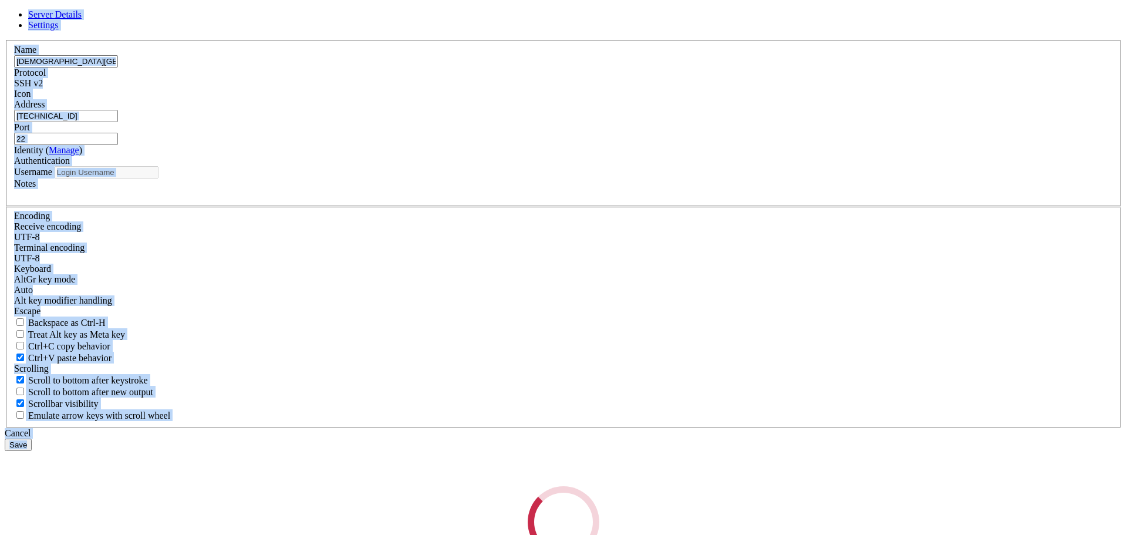
type input "root"
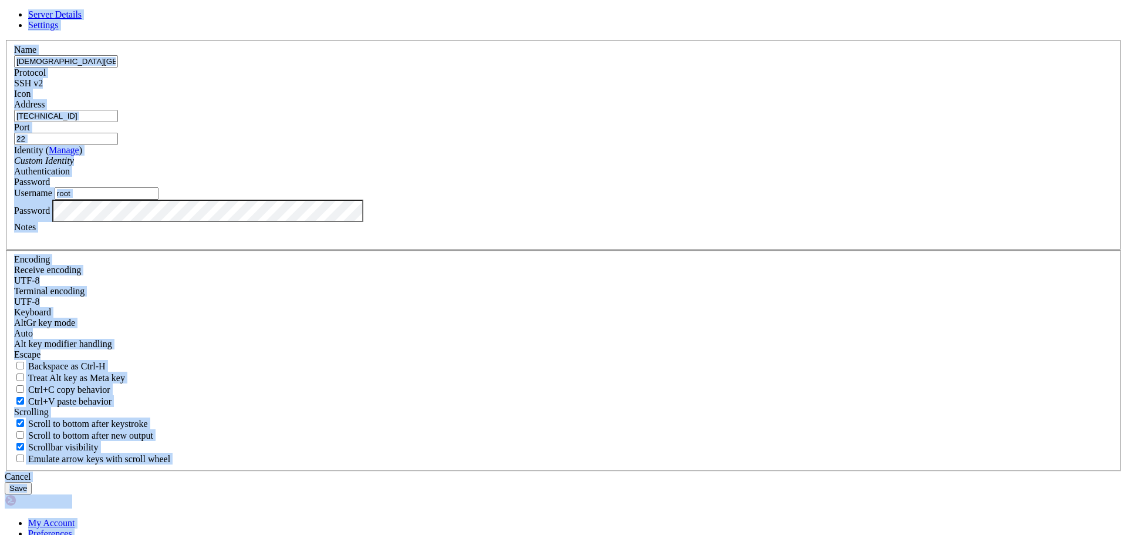
click at [43, 88] on span at bounding box center [43, 83] width 0 height 10
click at [30, 132] on label "Port" at bounding box center [22, 127] width 16 height 10
click at [118, 145] on input "22" at bounding box center [66, 139] width 104 height 12
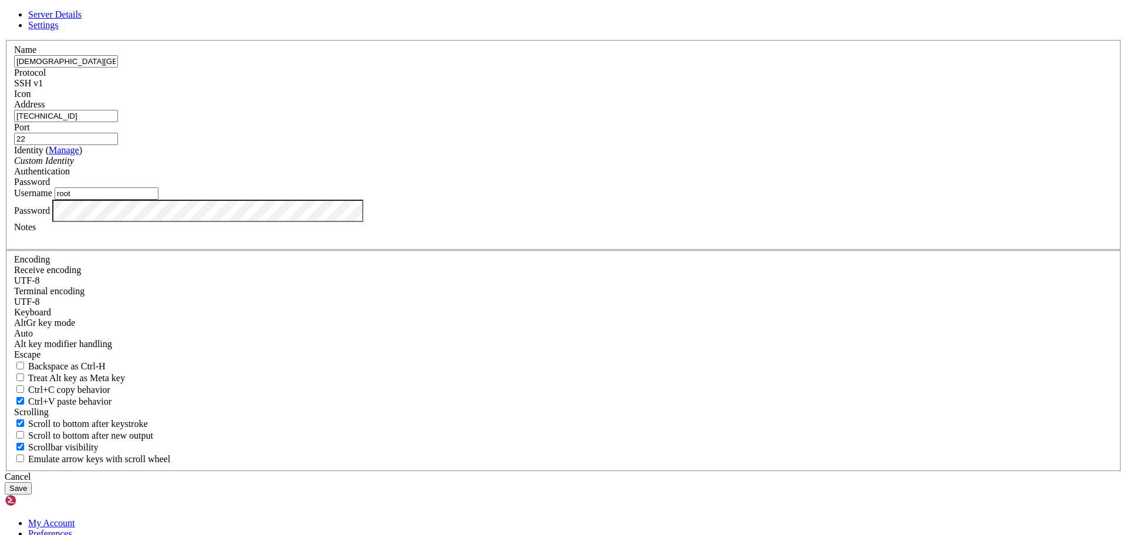
drag, startPoint x: 492, startPoint y: 199, endPoint x: 346, endPoint y: 202, distance: 146.2
click at [346, 202] on div "Server Details Settings Name Temple Keys Protocol SSH v1 Icon" at bounding box center [563, 251] width 1117 height 485
paste input "2a01:4f9:c013:a40e::"
type input "2a01:4f9:c013:a40e::"
click at [32, 482] on button "Save" at bounding box center [18, 488] width 27 height 12
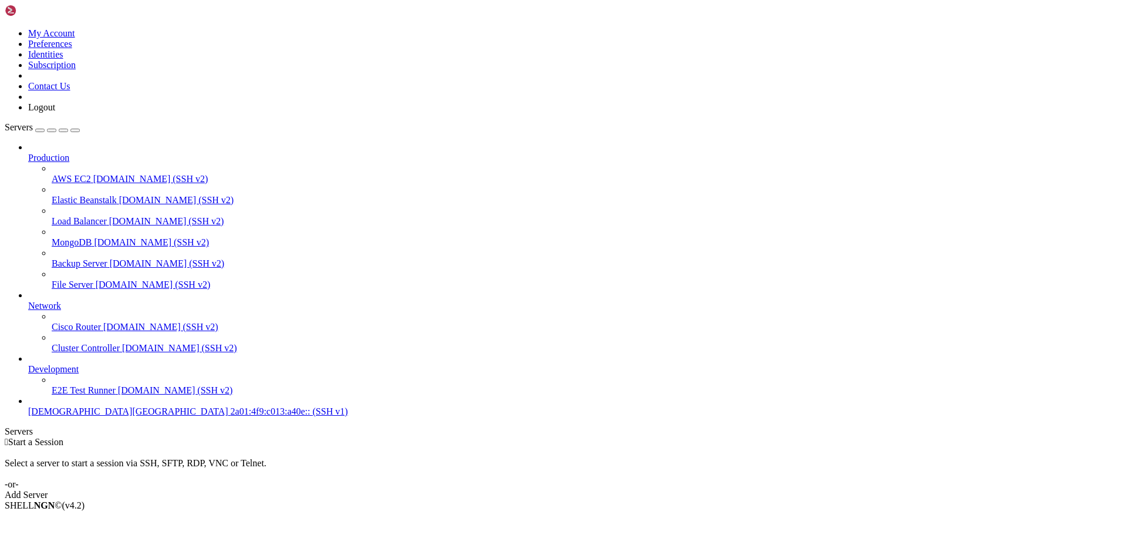
click at [621, 489] on div "Add Server" at bounding box center [563, 494] width 1117 height 11
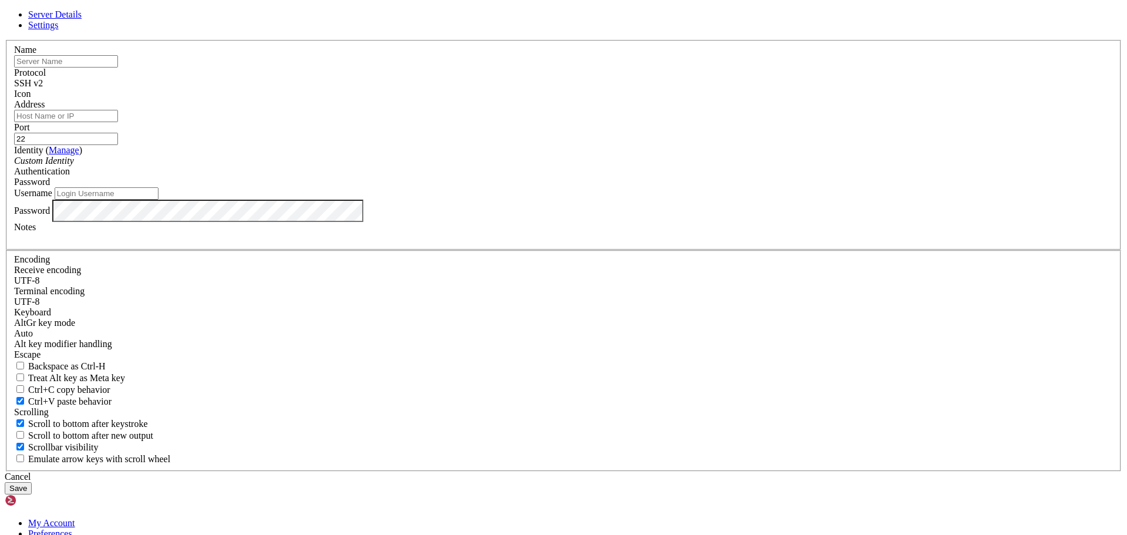
click at [5, 40] on link at bounding box center [5, 40] width 0 height 0
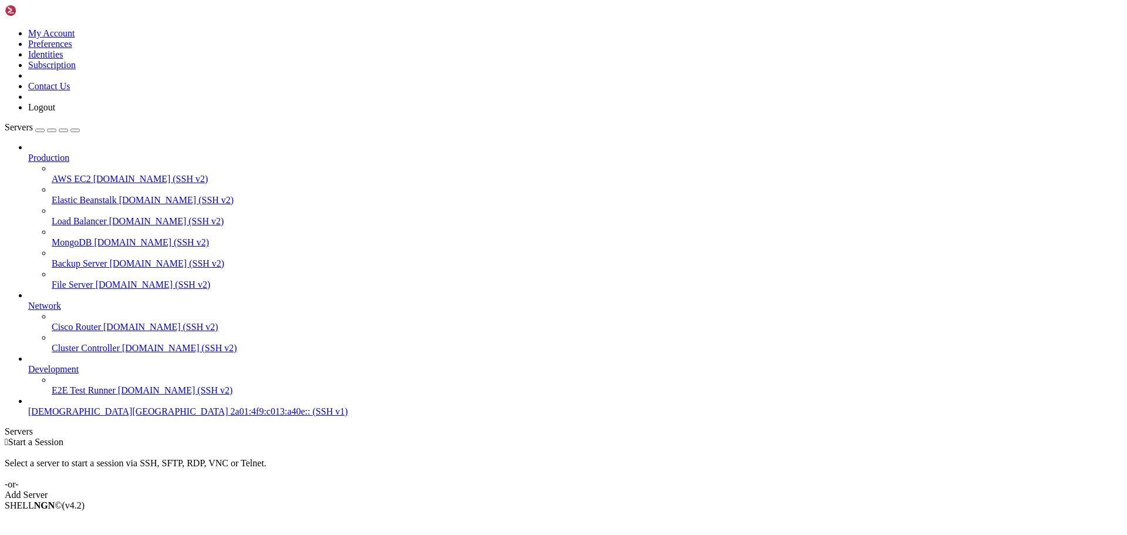
click at [93, 416] on span "[DEMOGRAPHIC_DATA][GEOGRAPHIC_DATA]" at bounding box center [128, 411] width 200 height 10
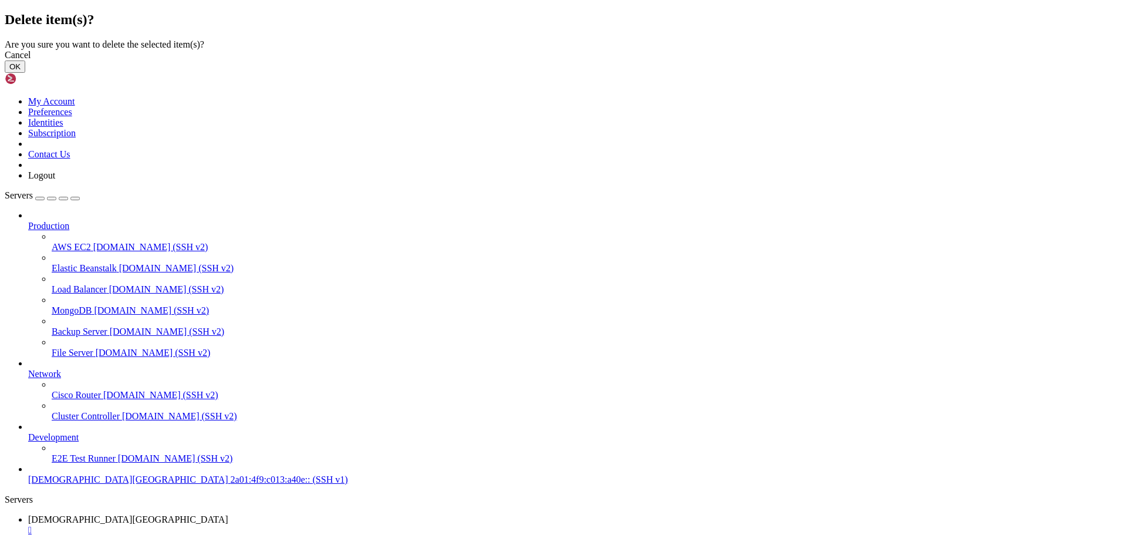
click at [25, 73] on button "OK" at bounding box center [15, 66] width 21 height 12
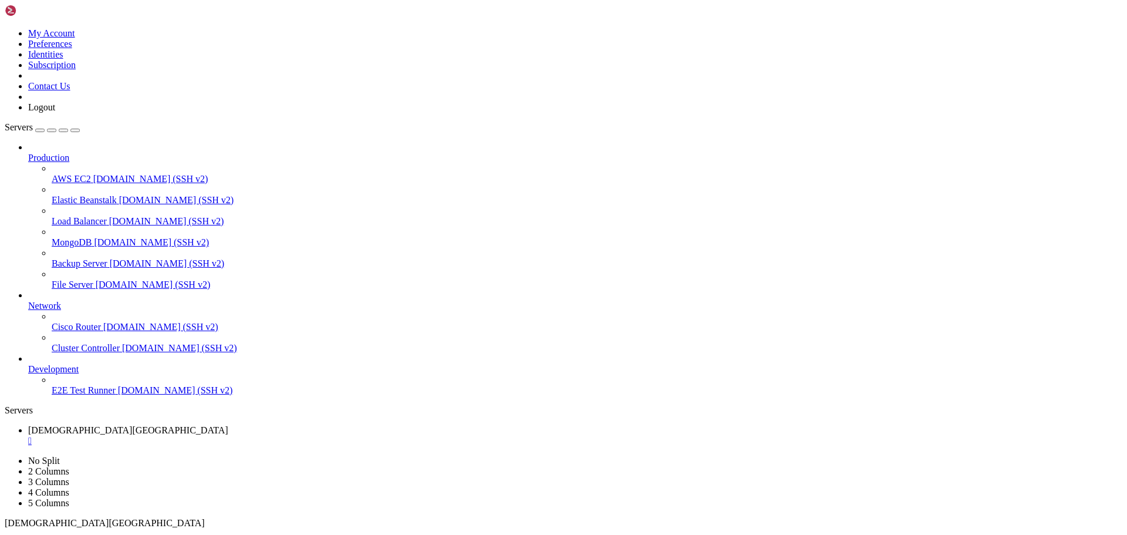
click at [198, 425] on span "[DEMOGRAPHIC_DATA][GEOGRAPHIC_DATA]" at bounding box center [128, 430] width 200 height 10
